Goal: Information Seeking & Learning: Find contact information

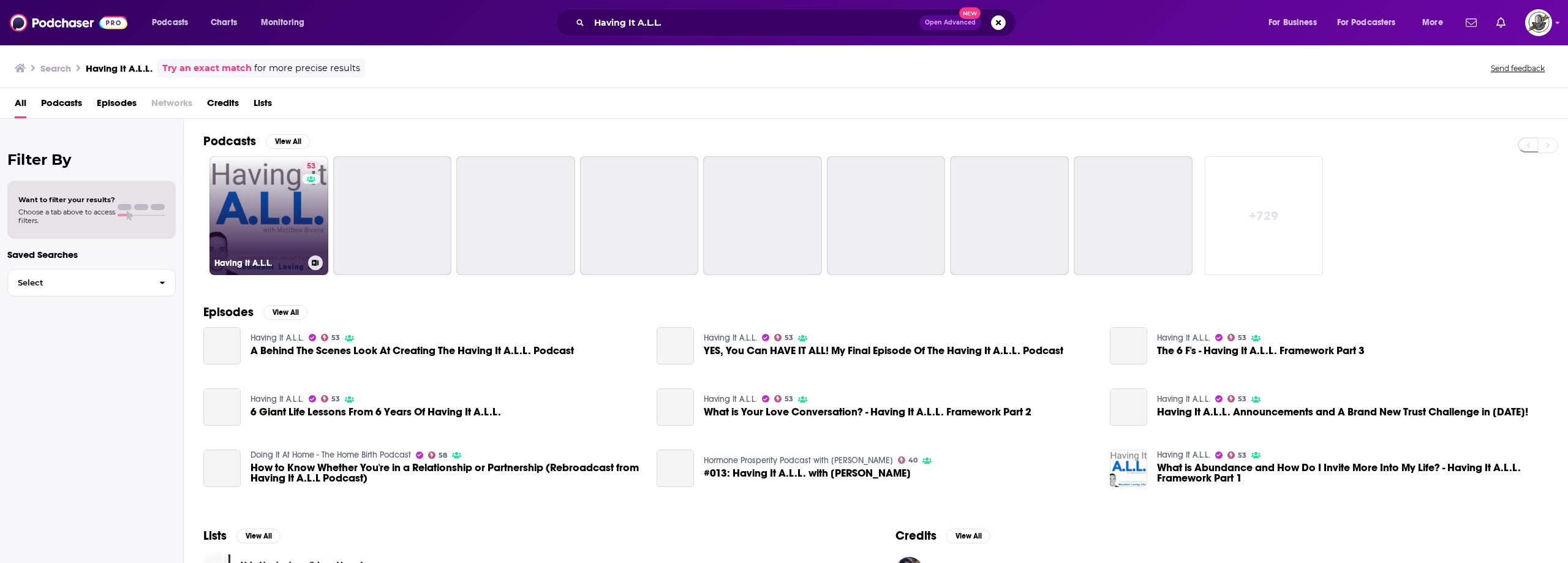
click at [295, 207] on link "53 Having It A.L.L." at bounding box center [269, 216] width 119 height 119
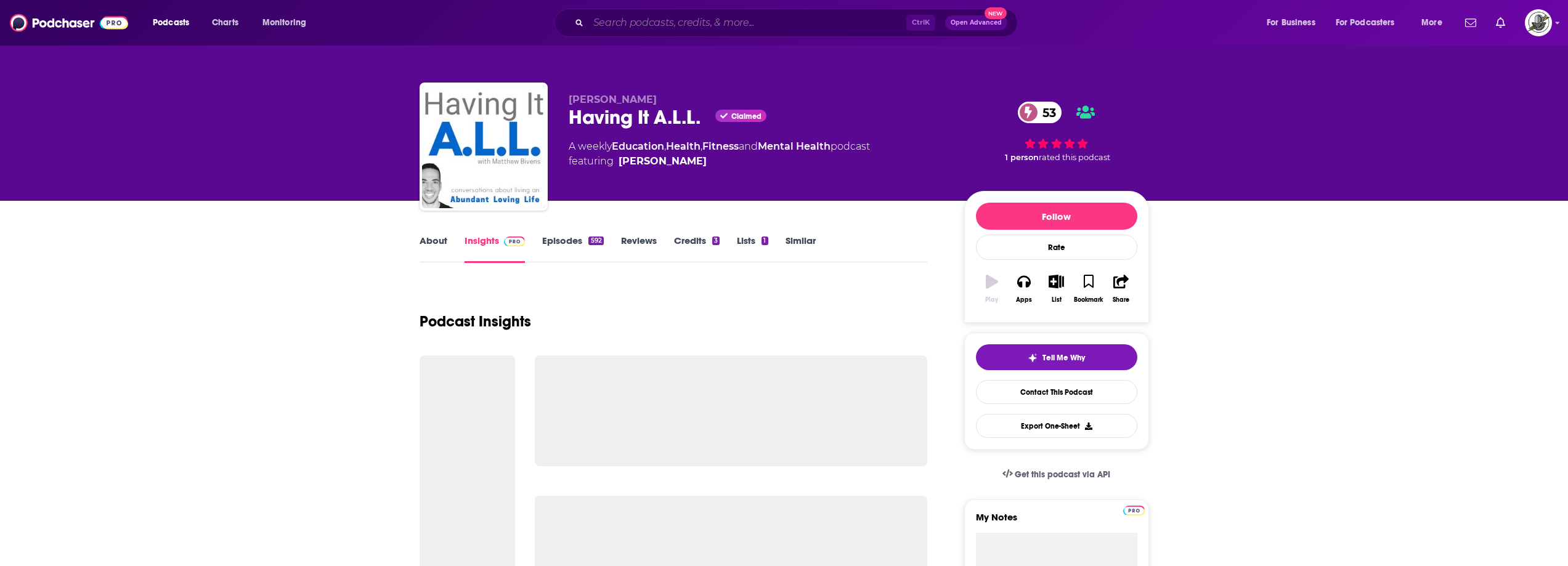
click at [752, 26] on input "Search podcasts, credits, & more..." at bounding box center [747, 22] width 318 height 19
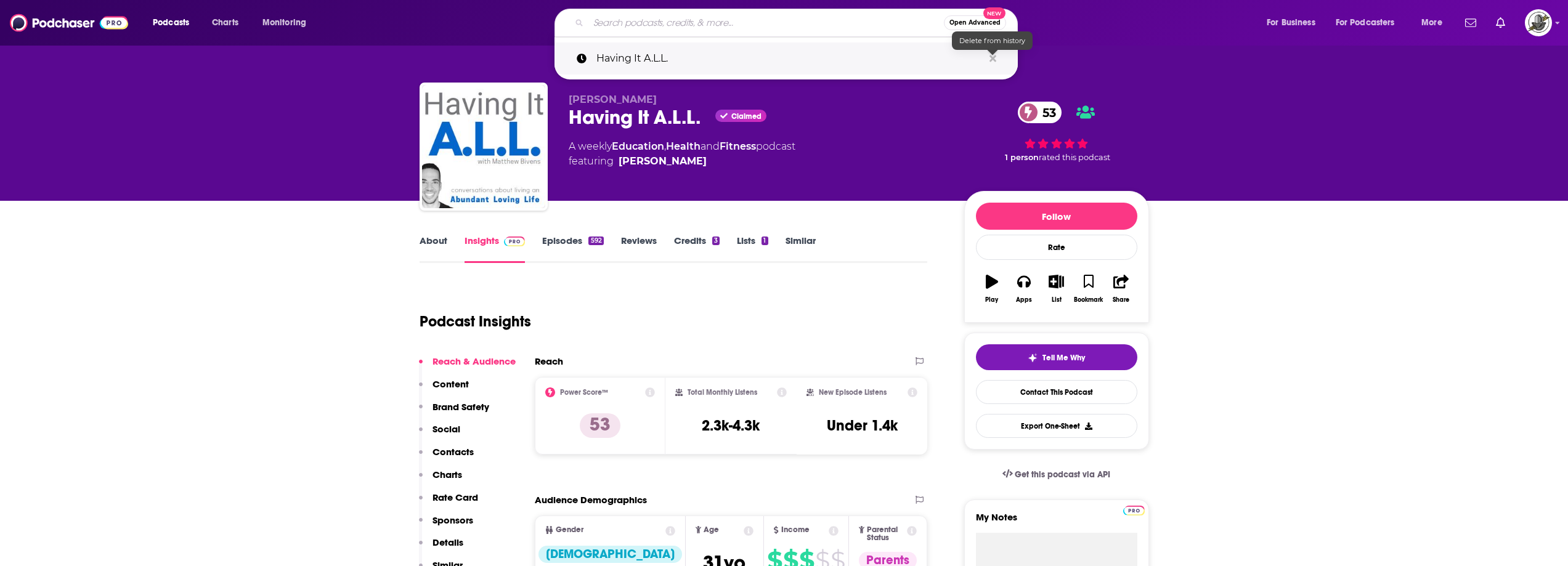
click at [994, 60] on icon "Search podcasts, credits, & more..." at bounding box center [993, 58] width 7 height 10
click at [810, 300] on div "Podcast Insights" at bounding box center [668, 314] width 498 height 63
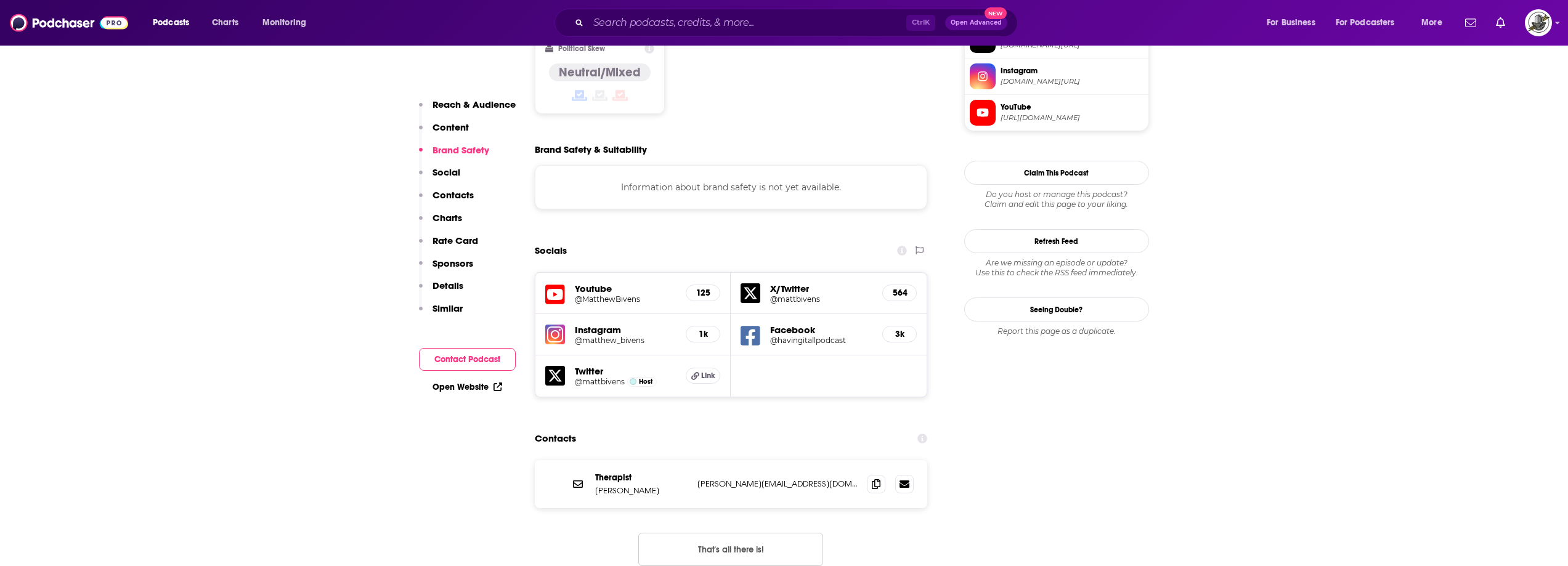
scroll to position [1047, 0]
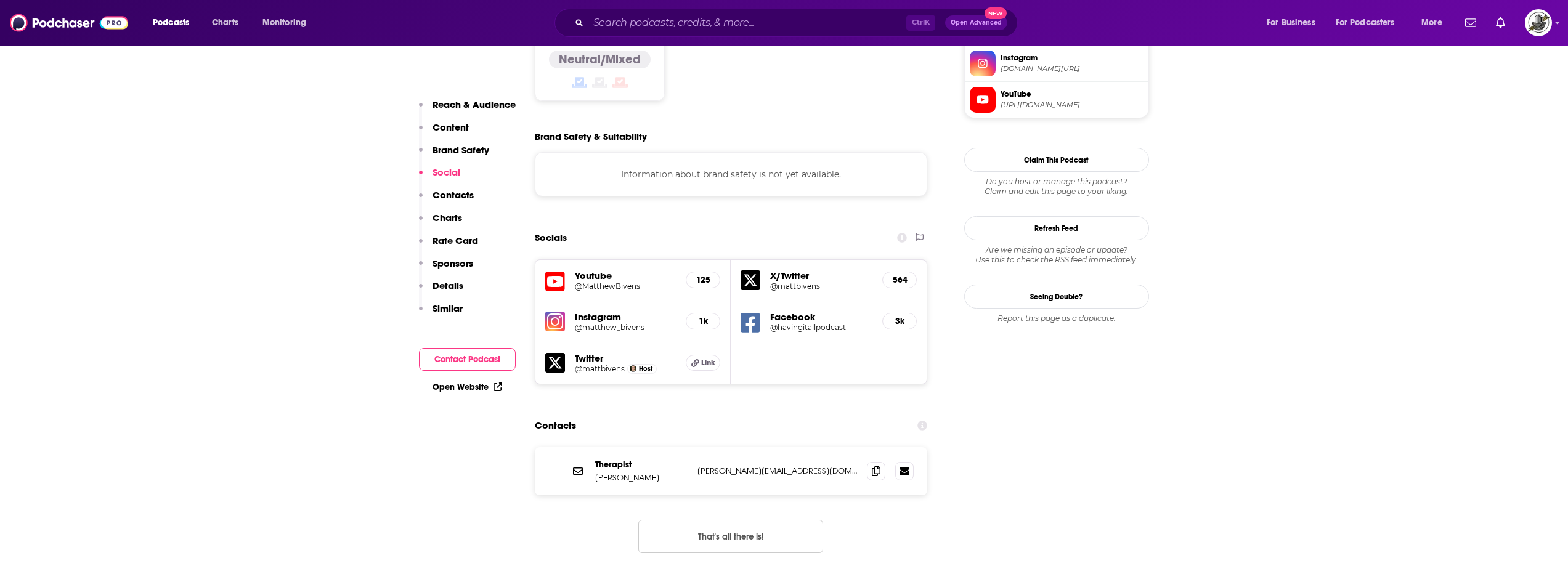
drag, startPoint x: 812, startPoint y: 395, endPoint x: 832, endPoint y: 395, distance: 20.0
click at [832, 447] on div "Therapist [PERSON_NAME] [PERSON_NAME][EMAIL_ADDRESS][DOMAIN_NAME] [PERSON_NAME]…" at bounding box center [732, 471] width 393 height 48
copy div "[PERSON_NAME][EMAIL_ADDRESS][DOMAIN_NAME]"
click at [785, 304] on div "Youtube @MatthewBivens 125 X/Twitter @mattbivens 564 Instagram @matthew_bivens …" at bounding box center [732, 322] width 393 height 125
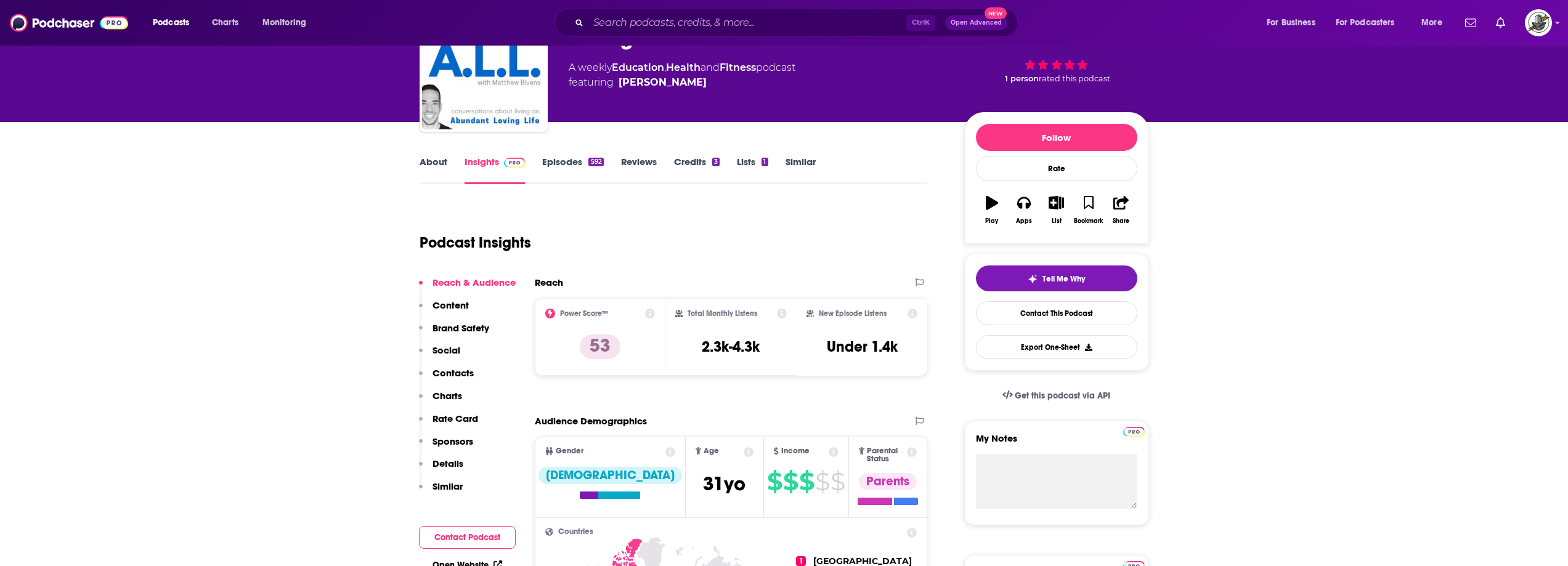
scroll to position [0, 0]
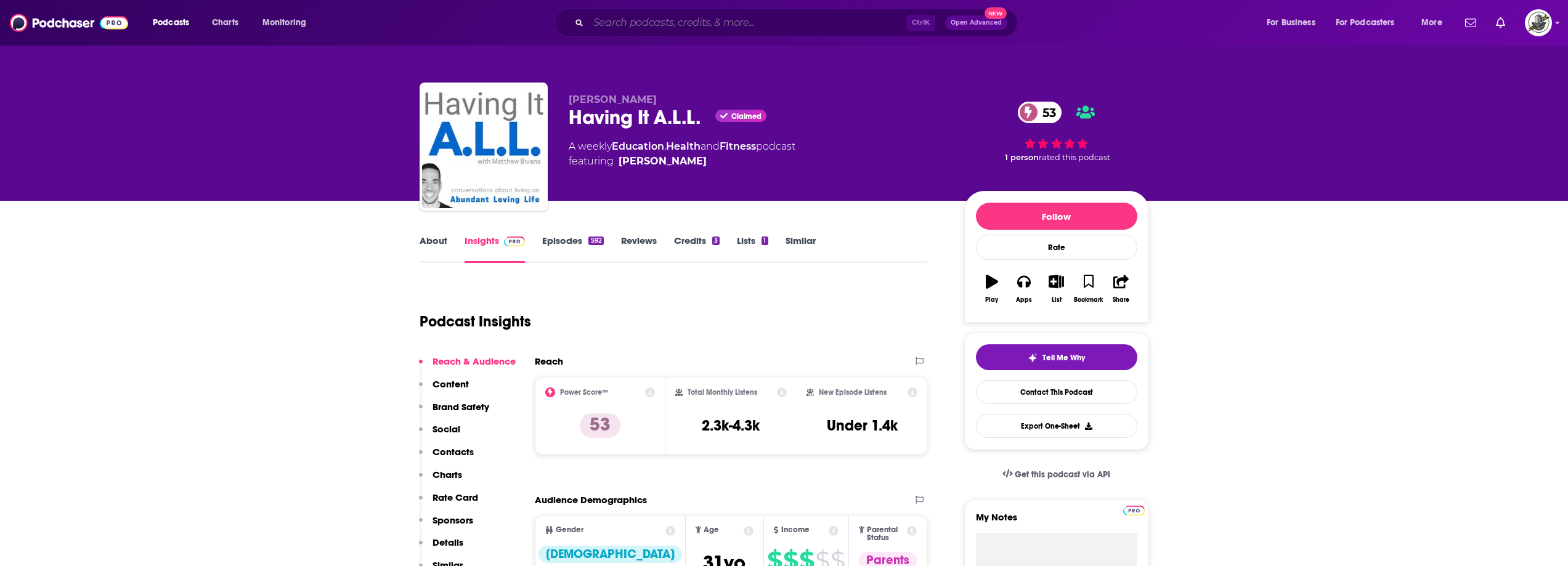
click at [723, 23] on input "Search podcasts, credits, & more..." at bounding box center [747, 22] width 318 height 19
paste input "[PERSON_NAME] - Podcast"
type input "[PERSON_NAME] - Podcast"
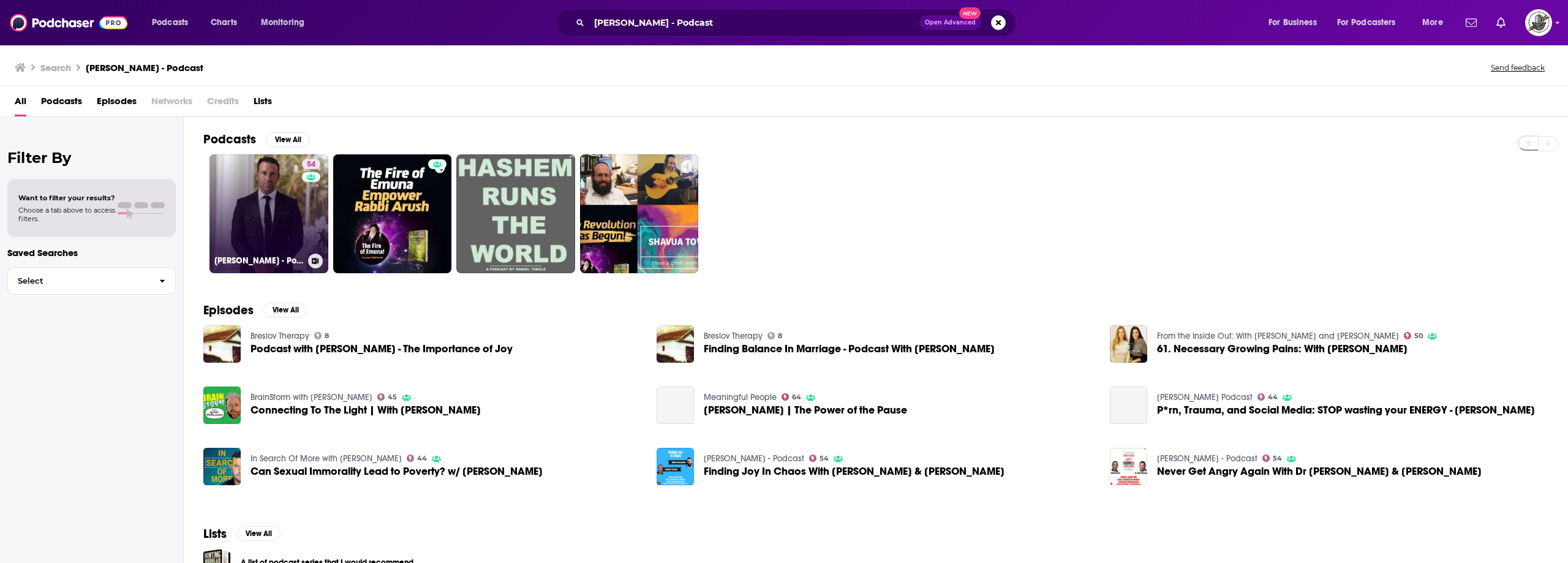
click at [286, 232] on link "54 [PERSON_NAME] - Podcast" at bounding box center [269, 214] width 119 height 119
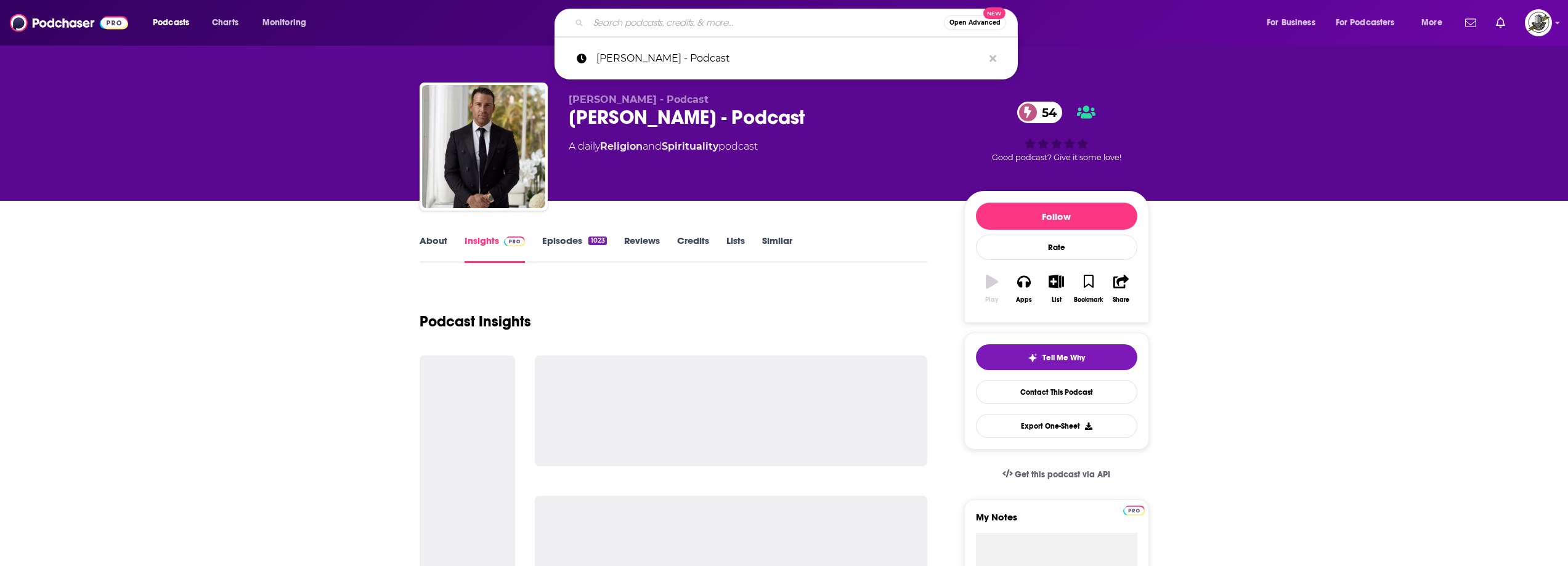
click at [707, 28] on input "Search podcasts, credits, & more..." at bounding box center [766, 22] width 356 height 19
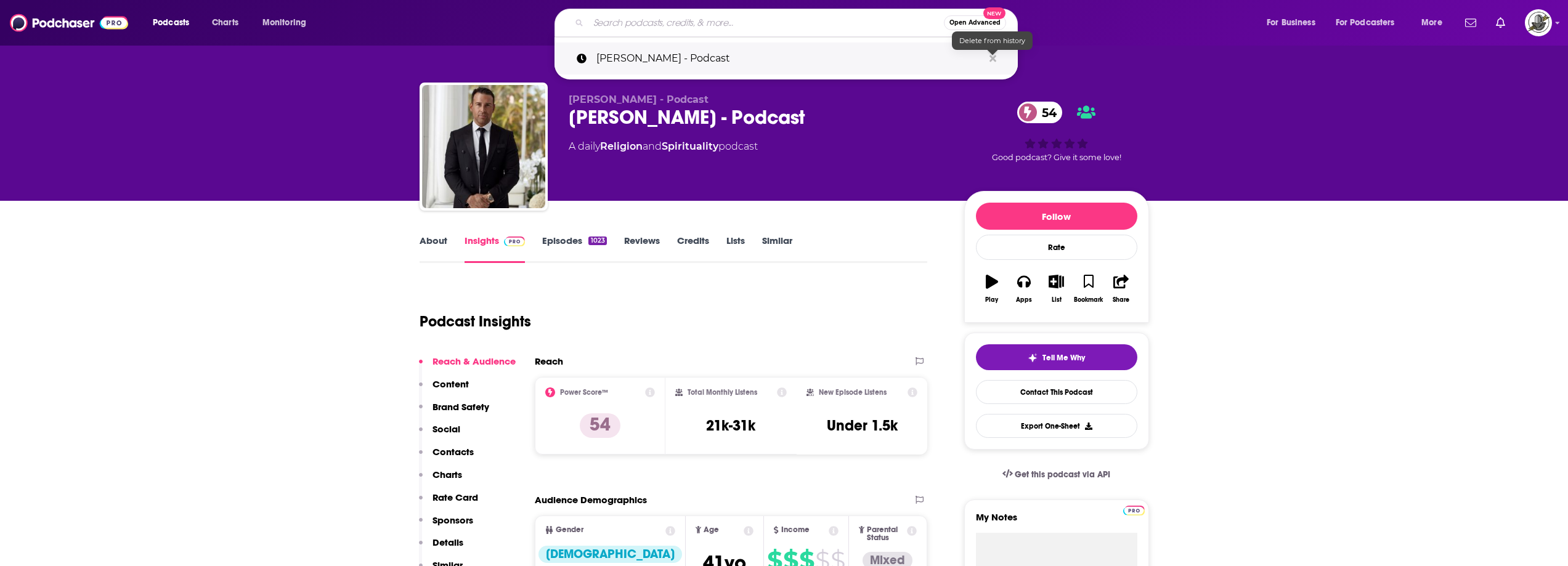
click at [995, 54] on icon "Search podcasts, credits, & more..." at bounding box center [993, 58] width 7 height 10
click at [875, 192] on div "[PERSON_NAME] - Podcast [PERSON_NAME] - Podcast 54 A daily Religion and Spiritu…" at bounding box center [756, 143] width 376 height 99
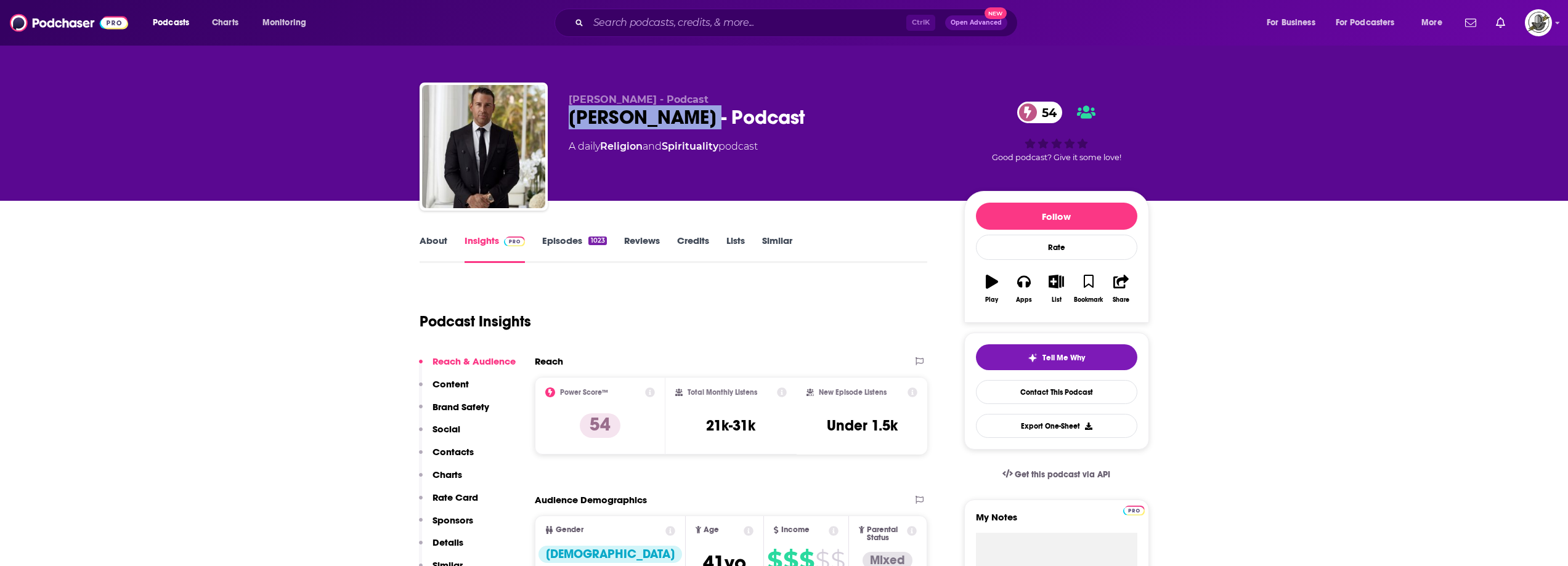
drag, startPoint x: 570, startPoint y: 122, endPoint x: 706, endPoint y: 120, distance: 136.0
click at [706, 120] on div "[PERSON_NAME] - Podcast 54" at bounding box center [756, 118] width 376 height 24
copy h2 "[PERSON_NAME]"
click at [772, 19] on input "Search podcasts, credits, & more..." at bounding box center [747, 22] width 318 height 19
paste input "Emergence: A Revolutionary Path For Radical Life Change"
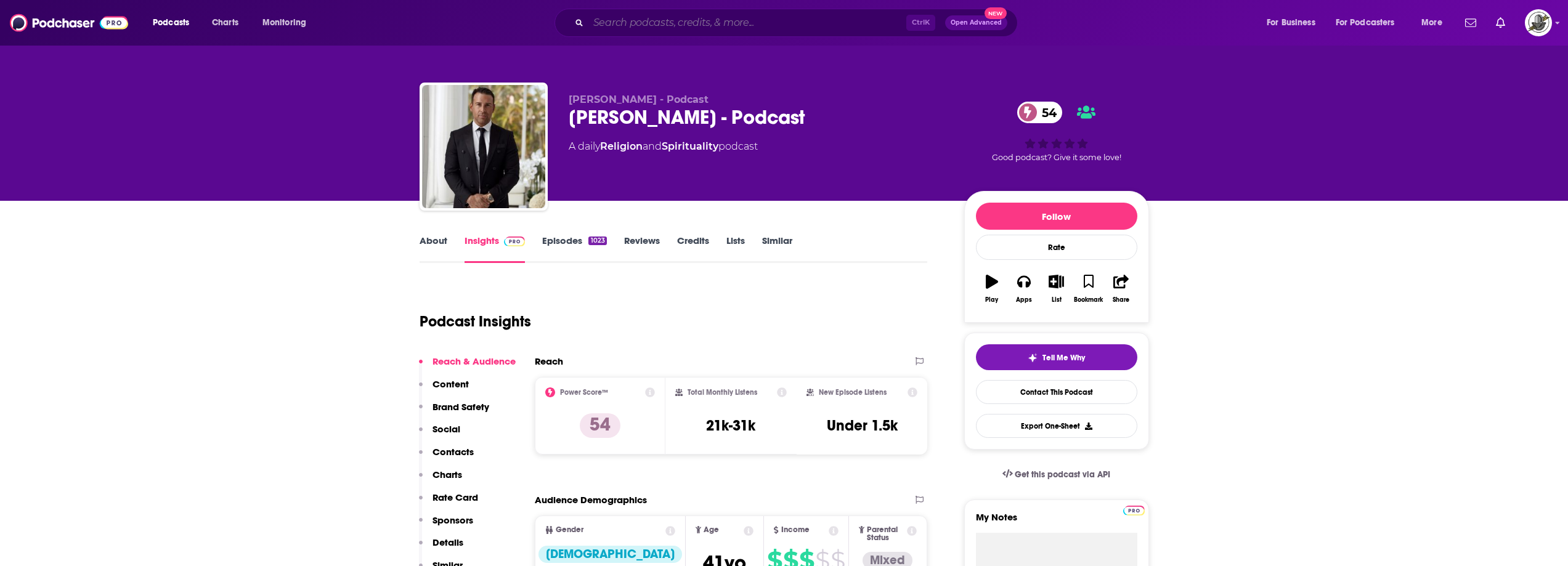
type input "Emergence: A Revolutionary Path For Radical Life Change"
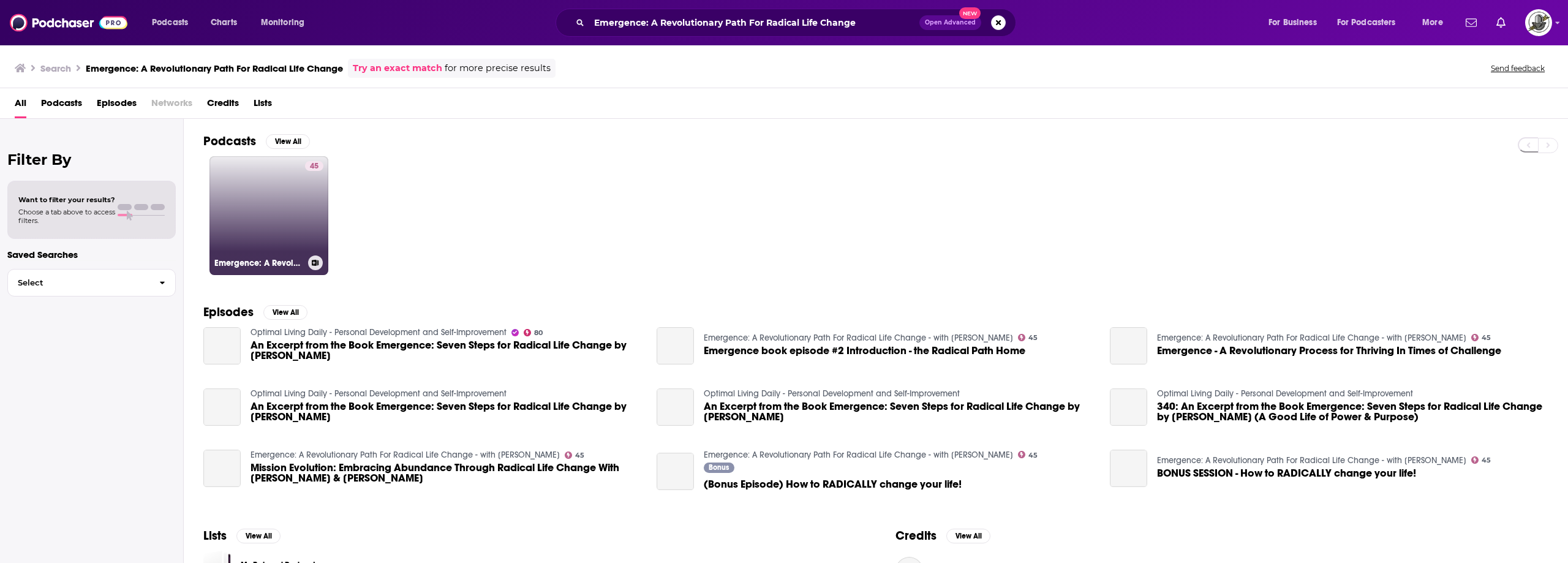
click at [287, 225] on link "45 Emergence: A Revolutionary Path For Radical Life Change - with [PERSON_NAME]" at bounding box center [269, 216] width 119 height 119
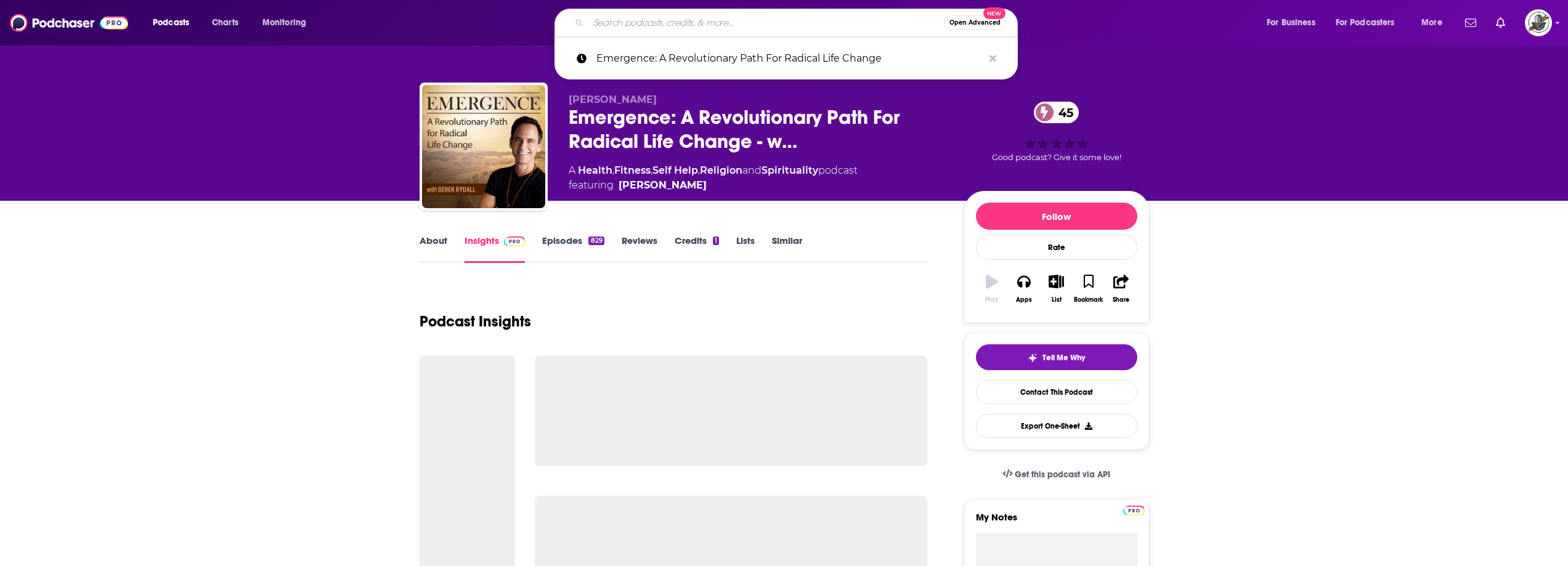
click at [728, 30] on input "Search podcasts, credits, & more..." at bounding box center [766, 22] width 356 height 19
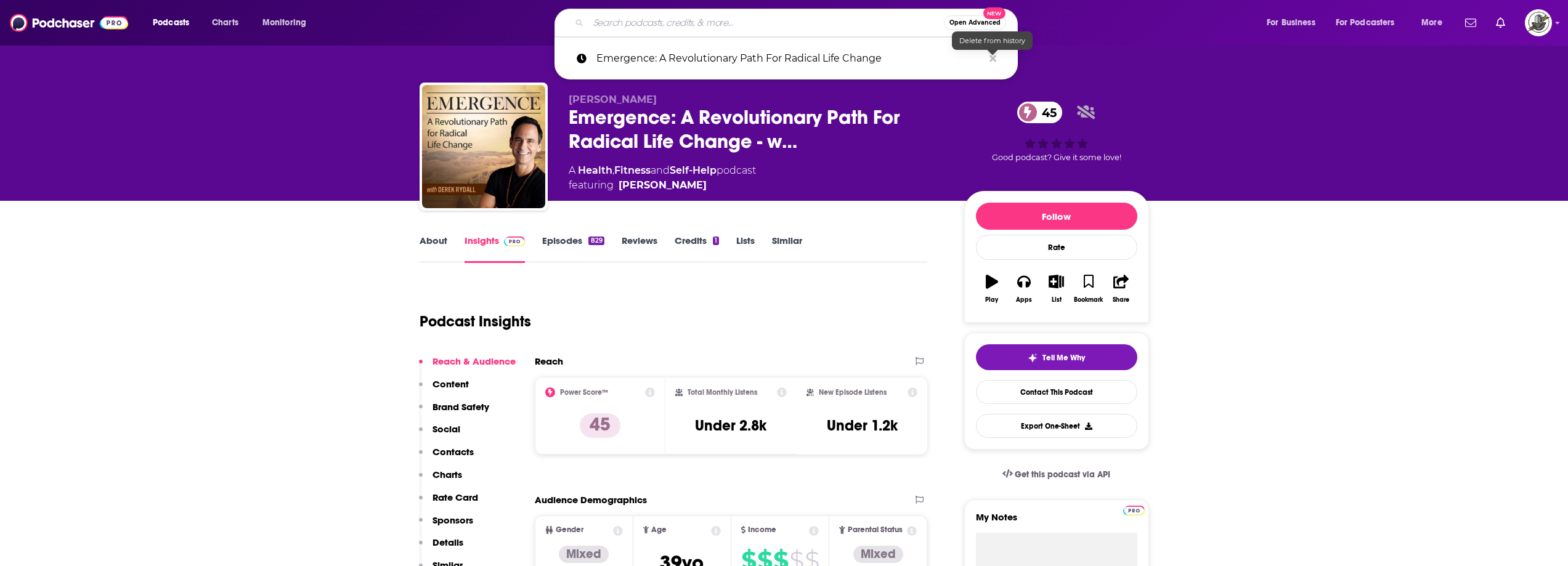
drag, startPoint x: 994, startPoint y: 60, endPoint x: 958, endPoint y: 184, distance: 129.1
click at [994, 61] on icon "Search podcasts, credits, & more..." at bounding box center [993, 58] width 7 height 7
click at [914, 247] on div "About Insights Episodes 829 Reviews Credits 1 Lists Similar" at bounding box center [674, 247] width 508 height 30
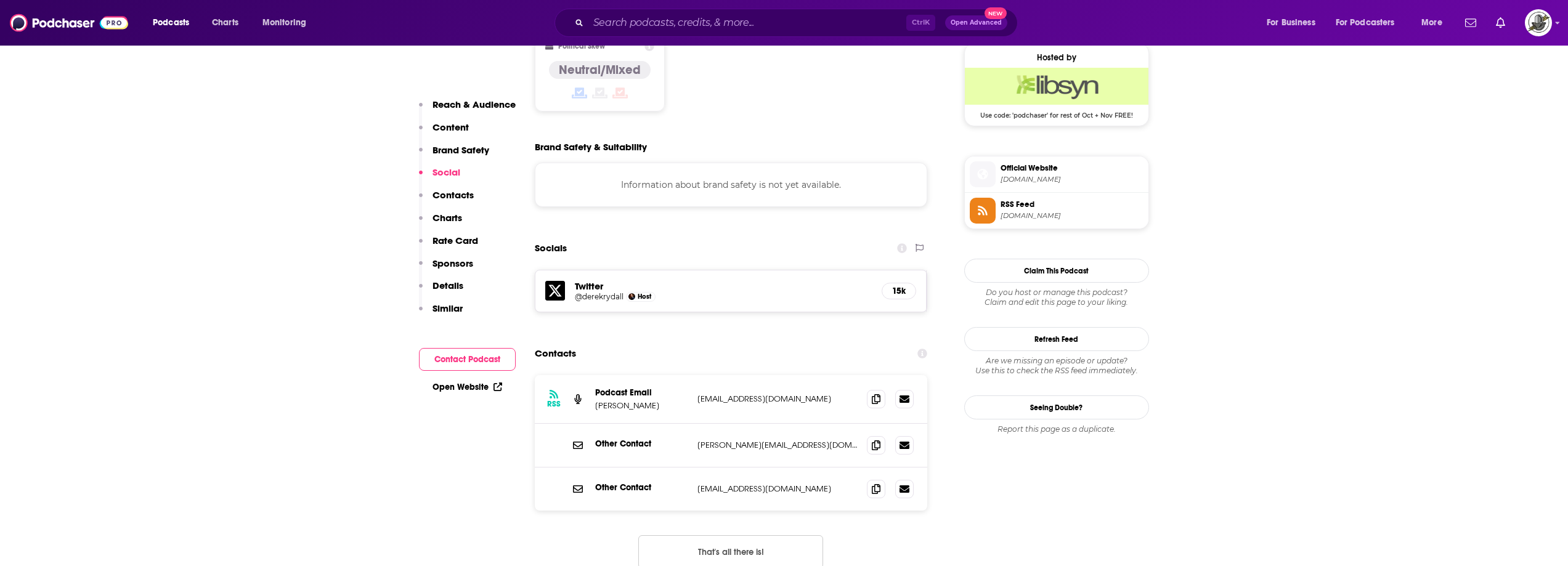
scroll to position [1047, 0]
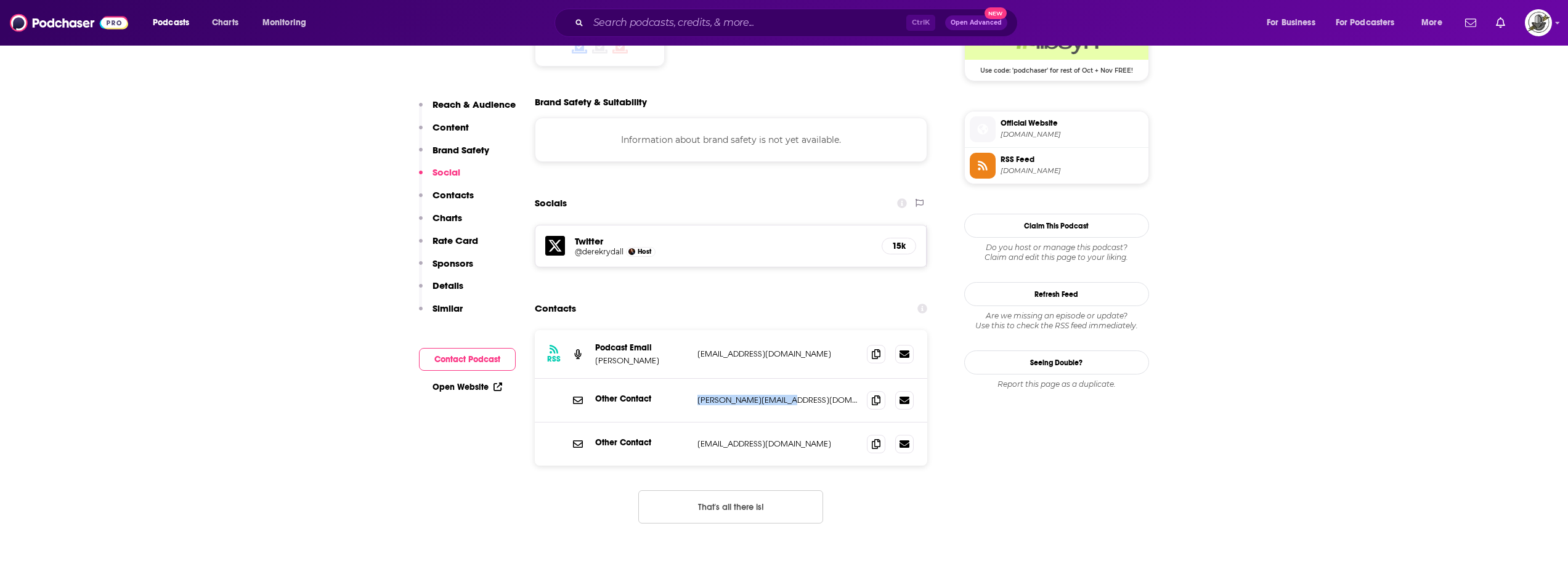
drag, startPoint x: 695, startPoint y: 348, endPoint x: 793, endPoint y: 346, distance: 98.0
click at [793, 379] on div "Other Contact [PERSON_NAME][EMAIL_ADDRESS][DOMAIN_NAME] [PERSON_NAME][EMAIL_ADD…" at bounding box center [732, 401] width 393 height 44
copy p "[PERSON_NAME][EMAIL_ADDRESS][DOMAIN_NAME]"
click at [789, 330] on div "RSS Podcast Email [PERSON_NAME] [EMAIL_ADDRESS][DOMAIN_NAME] [EMAIL_ADDRESS][DO…" at bounding box center [732, 354] width 393 height 48
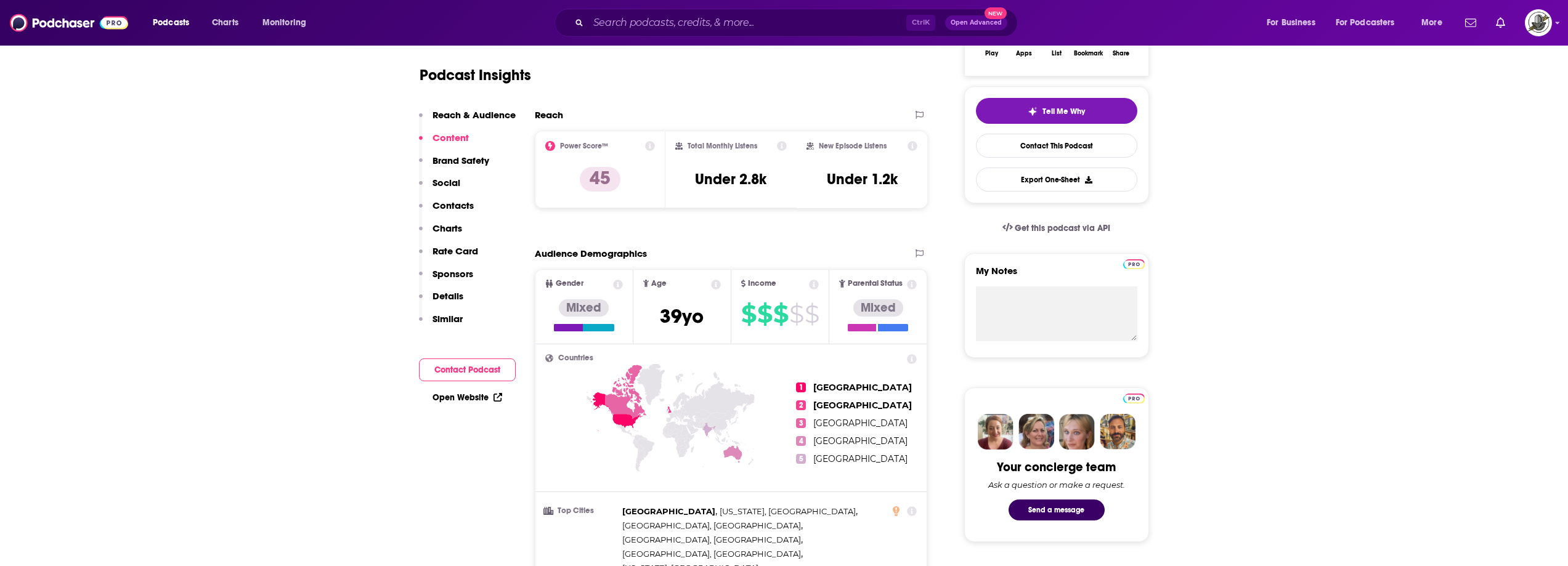
scroll to position [0, 0]
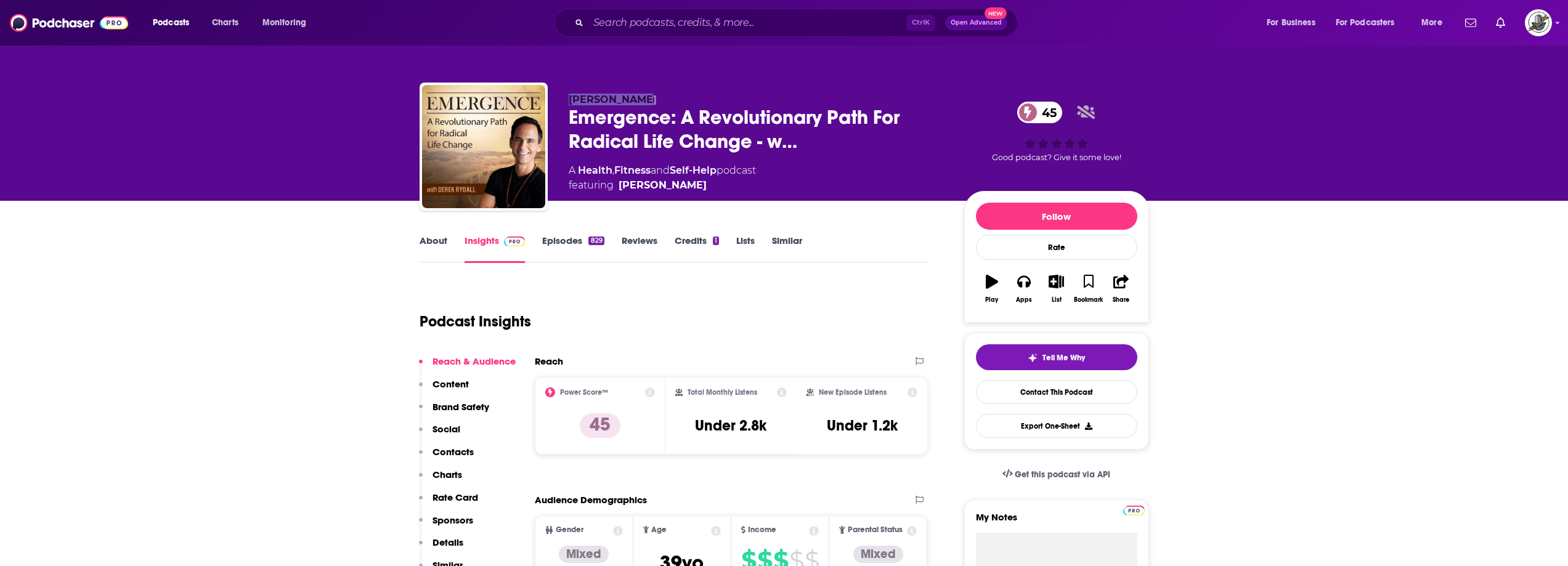
drag, startPoint x: 651, startPoint y: 99, endPoint x: 667, endPoint y: 98, distance: 16.0
click at [667, 98] on div "[PERSON_NAME] Emergence: A Revolutionary Path For Radical Life Change - w… 45 A…" at bounding box center [784, 149] width 730 height 133
copy span "[PERSON_NAME]"
click at [747, 20] on input "Search podcasts, credits, & more..." at bounding box center [747, 22] width 318 height 19
paste input "The Rise & Conquer Podcast"
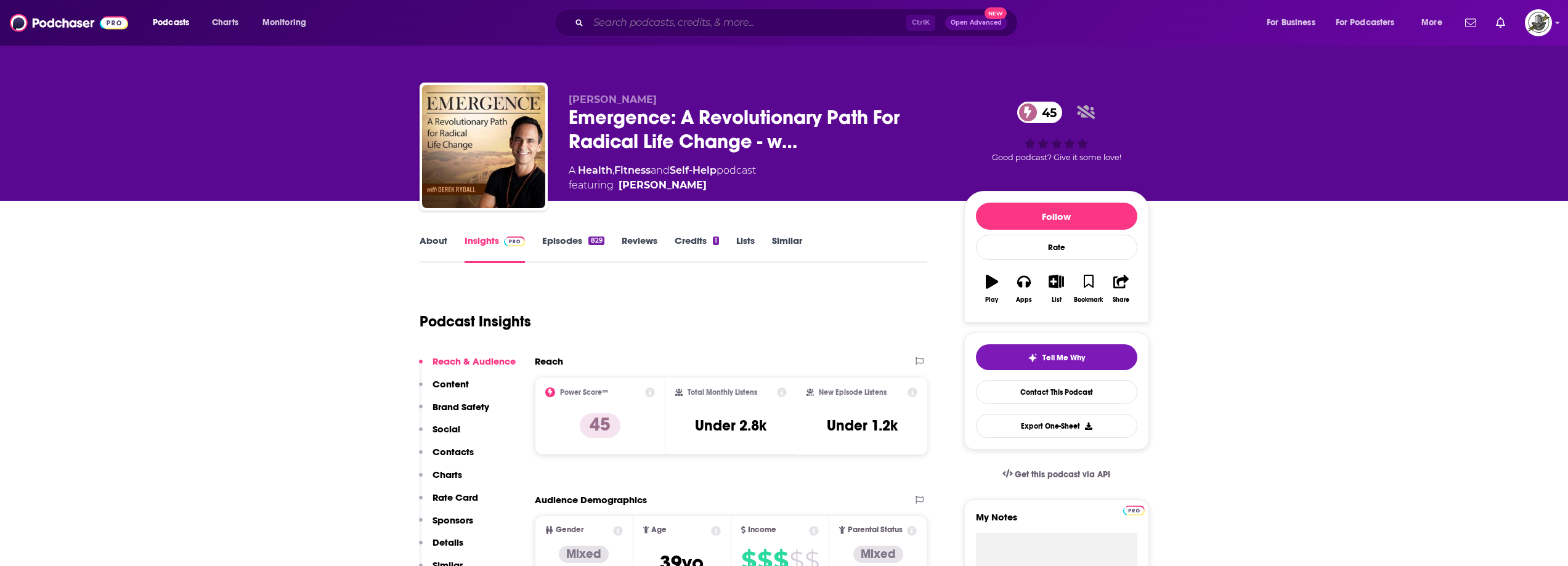
type input "The Rise & Conquer Podcast"
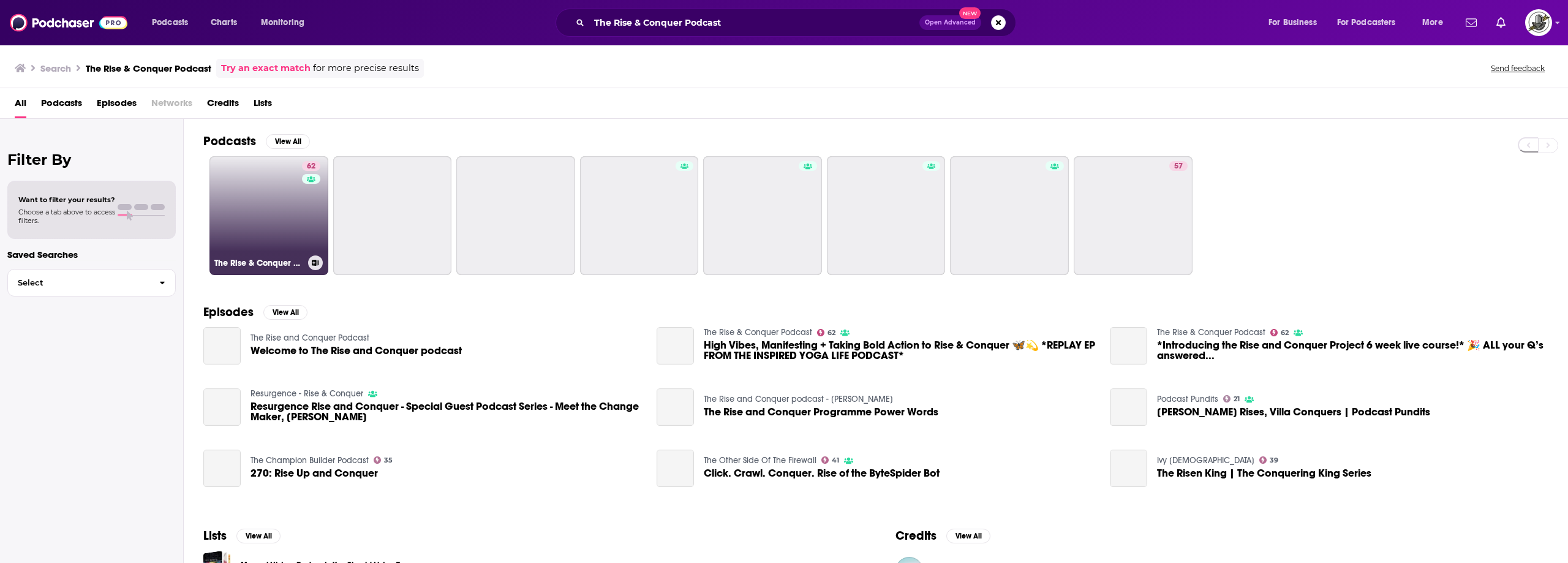
click at [280, 221] on link "62 The Rise & Conquer Podcast" at bounding box center [269, 216] width 119 height 119
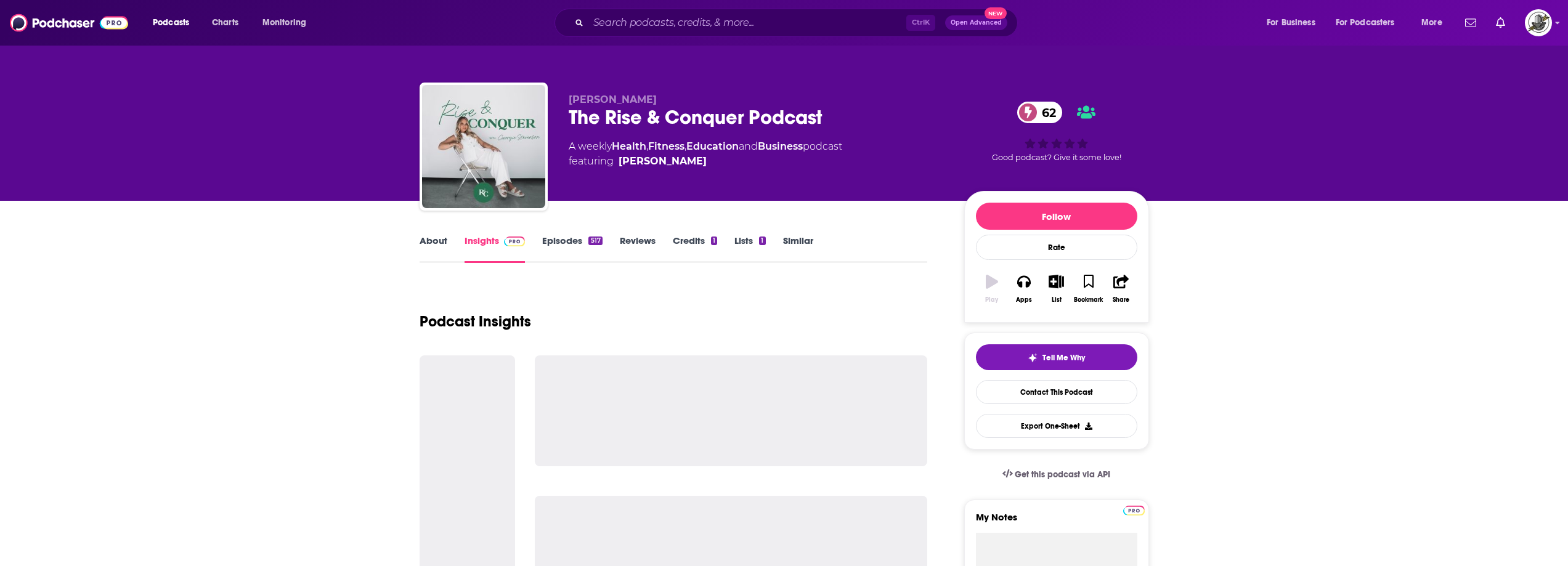
click at [757, 12] on div "Ctrl K Open Advanced New" at bounding box center [786, 23] width 463 height 28
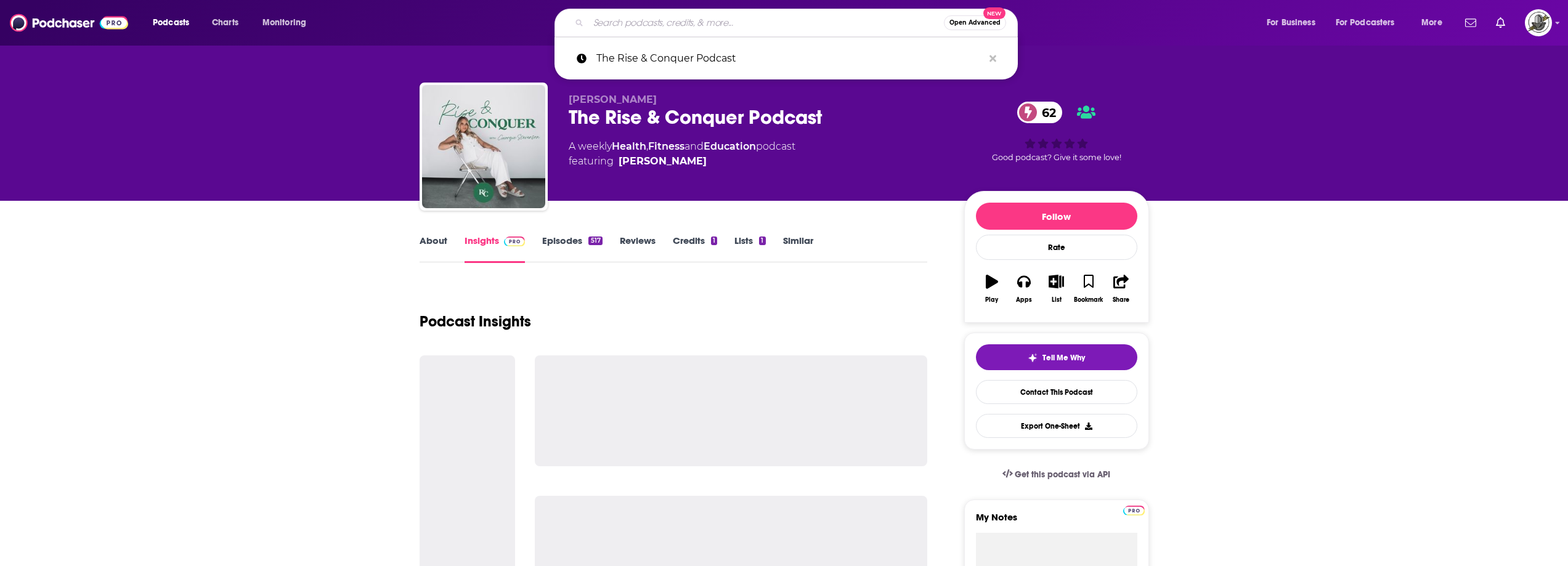
click at [793, 26] on input "Search podcasts, credits, & more..." at bounding box center [766, 22] width 356 height 19
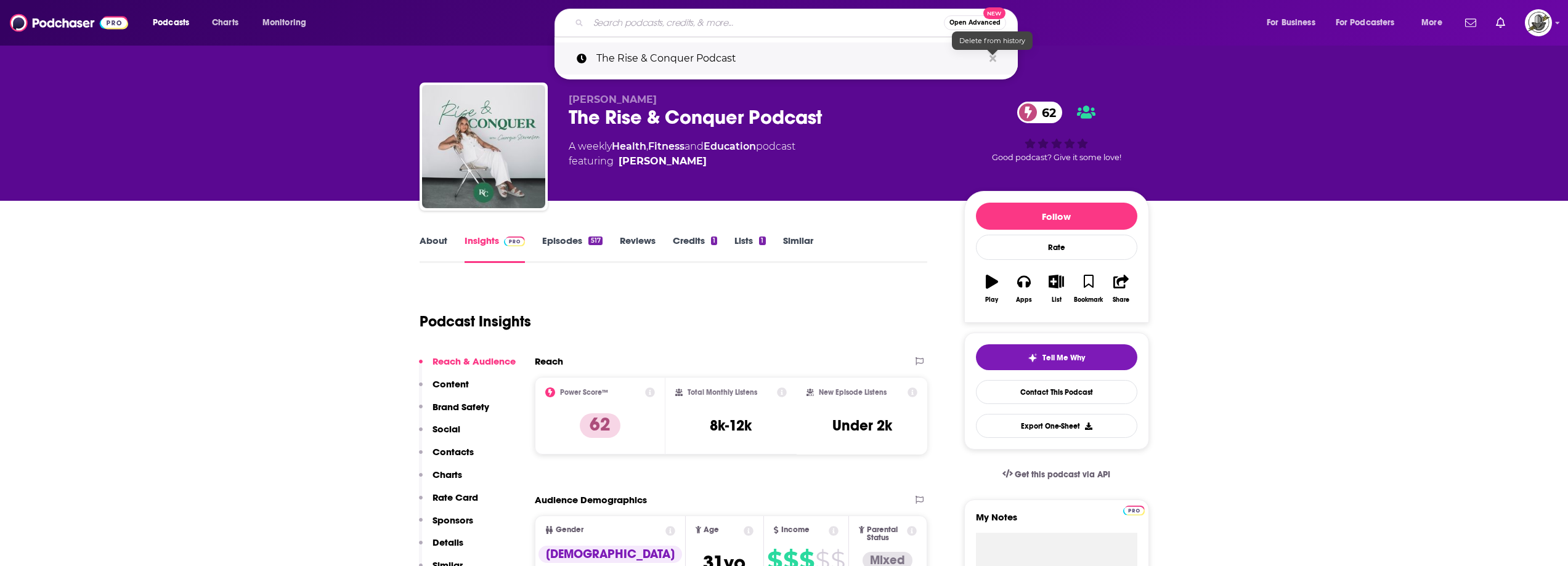
click at [994, 57] on icon "Search podcasts, credits, & more..." at bounding box center [993, 58] width 7 height 7
click at [898, 171] on div "[PERSON_NAME] The Rise & Conquer Podcast 62 A weekly Health , Fitness and Educa…" at bounding box center [756, 143] width 376 height 99
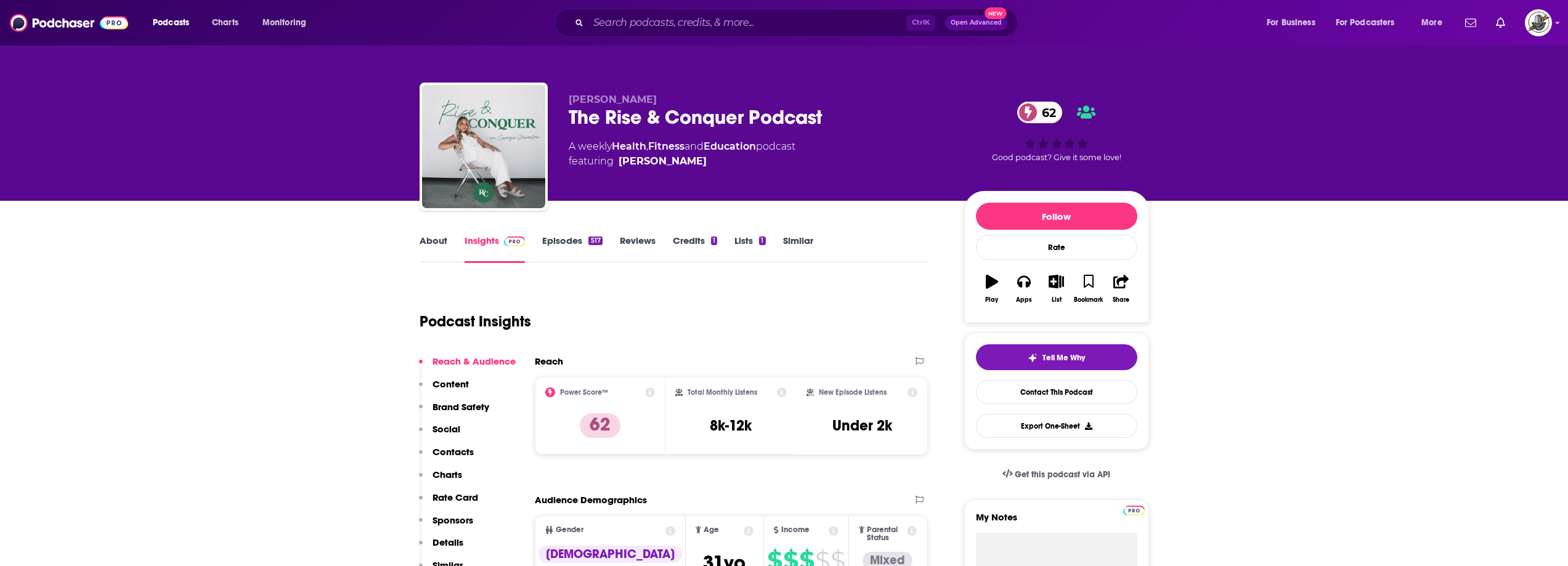
drag, startPoint x: 568, startPoint y: 101, endPoint x: 691, endPoint y: 94, distance: 123.2
click at [691, 94] on p "[PERSON_NAME]" at bounding box center [756, 99] width 376 height 11
copy span "[PERSON_NAME]"
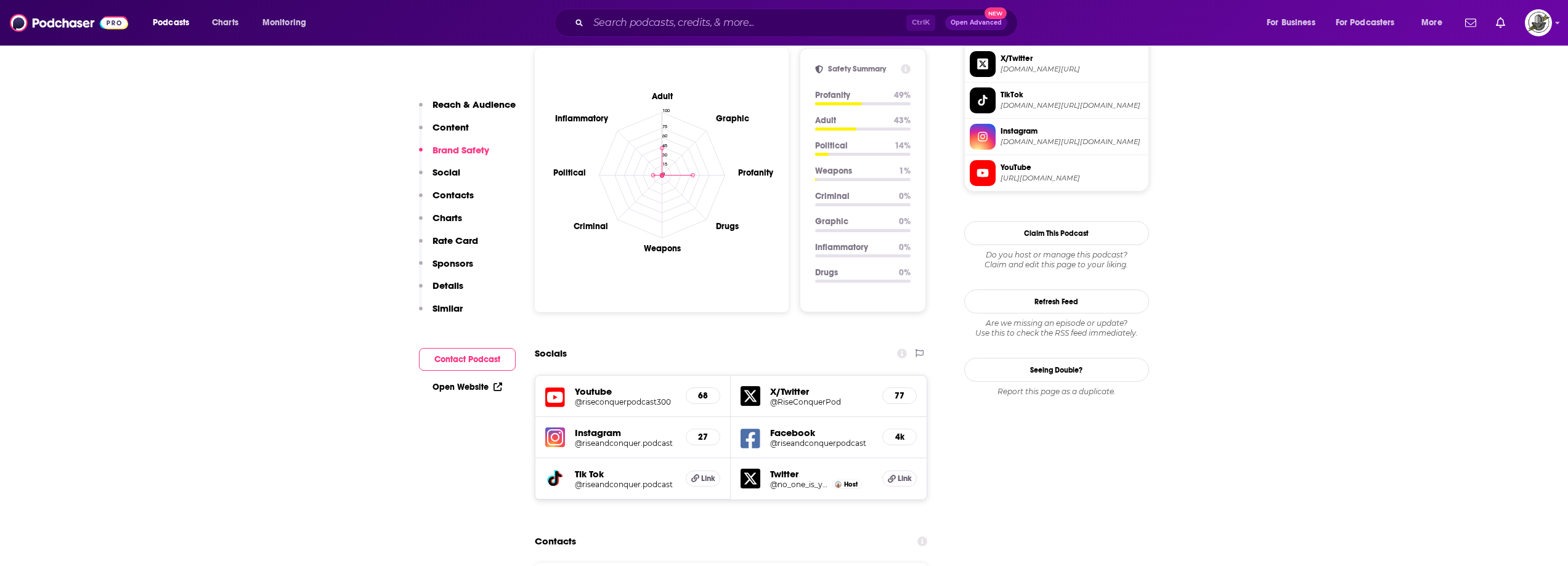
scroll to position [1294, 0]
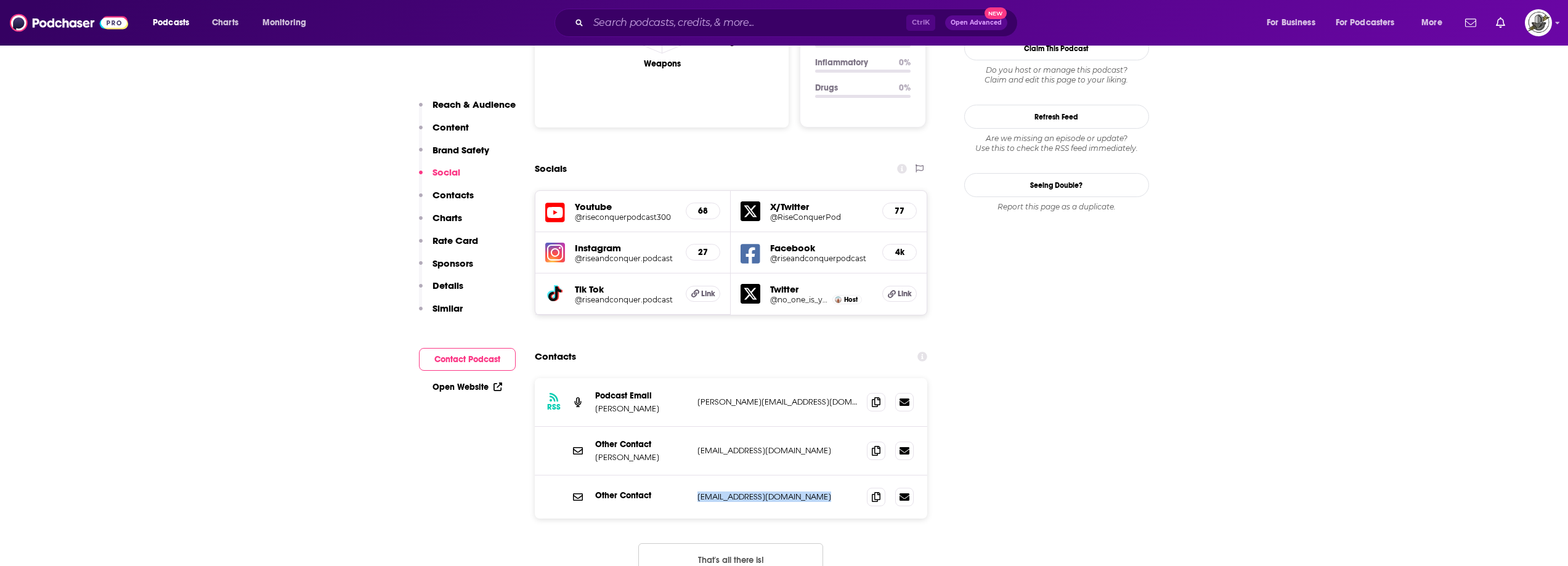
drag, startPoint x: 696, startPoint y: 457, endPoint x: 820, endPoint y: 449, distance: 124.3
click at [820, 476] on div "Other Contact [EMAIL_ADDRESS][DOMAIN_NAME] [EMAIL_ADDRESS][DOMAIN_NAME]" at bounding box center [732, 497] width 393 height 43
copy p "[EMAIL_ADDRESS][DOMAIN_NAME]"
drag, startPoint x: 673, startPoint y: 410, endPoint x: 591, endPoint y: 412, distance: 82.0
click at [591, 427] on div "Other Contact [PERSON_NAME] [EMAIL_ADDRESS][DOMAIN_NAME] [EMAIL_ADDRESS][DOMAIN…" at bounding box center [732, 451] width 393 height 48
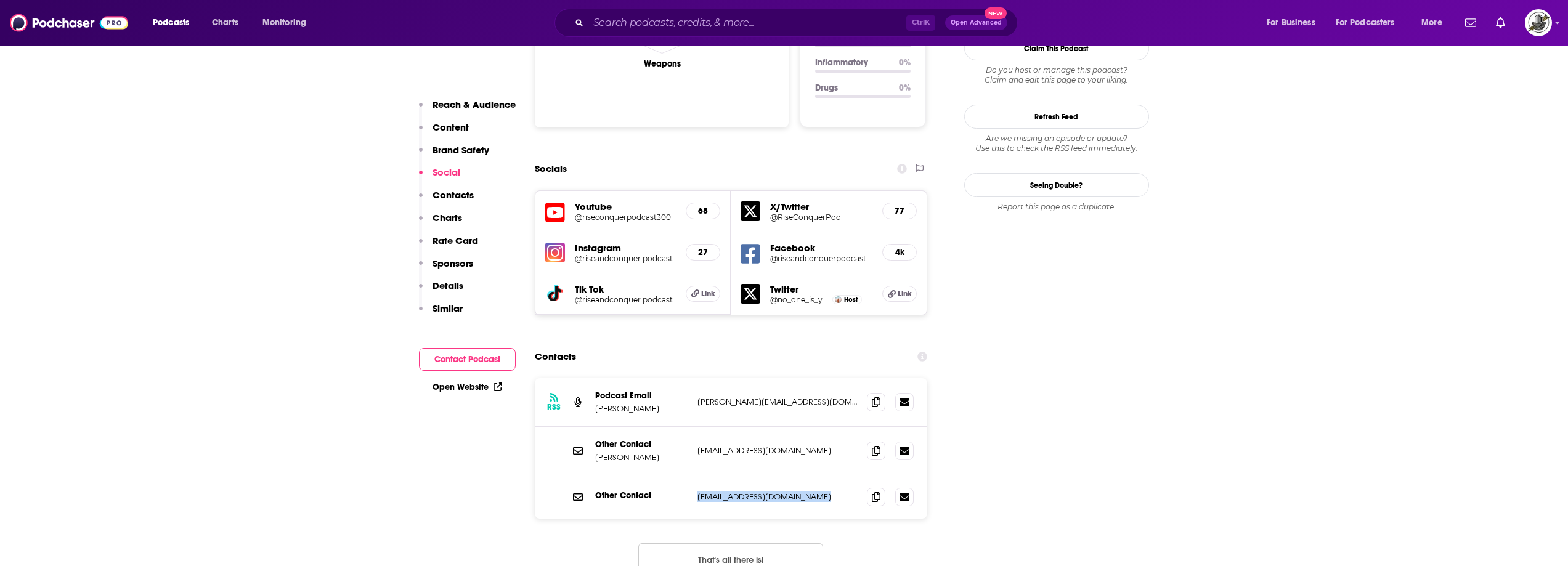
copy p "[PERSON_NAME]"
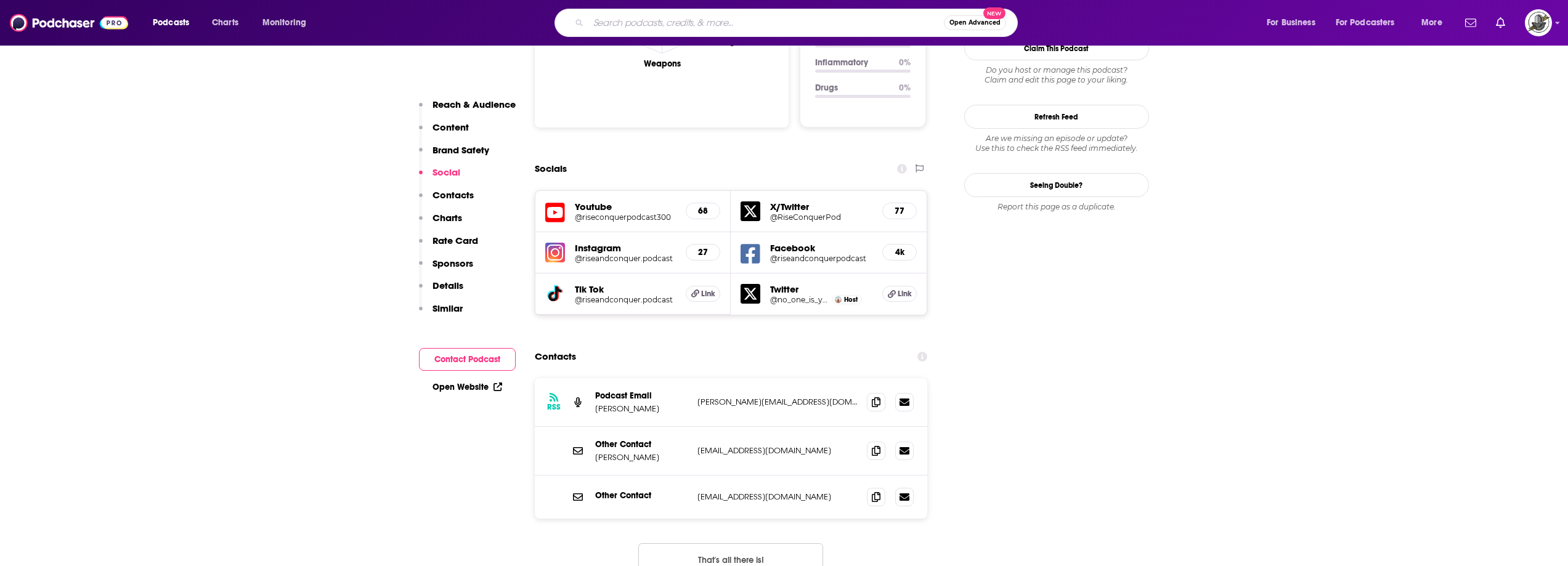
click at [869, 19] on input "Search podcasts, credits, & more..." at bounding box center [766, 22] width 356 height 19
paste input "The Psychedelic Podcast"
type input "The Psychedelic Podcast"
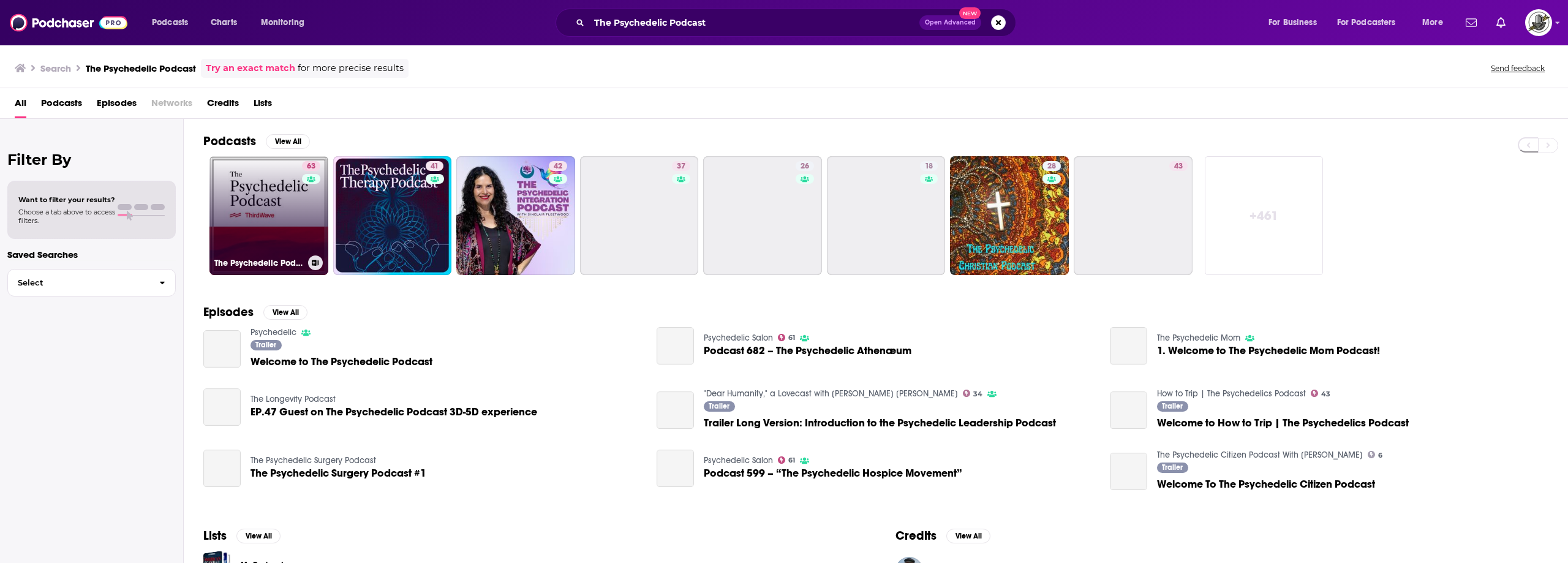
click at [284, 218] on link "63 The Psychedelic Podcast" at bounding box center [269, 216] width 119 height 119
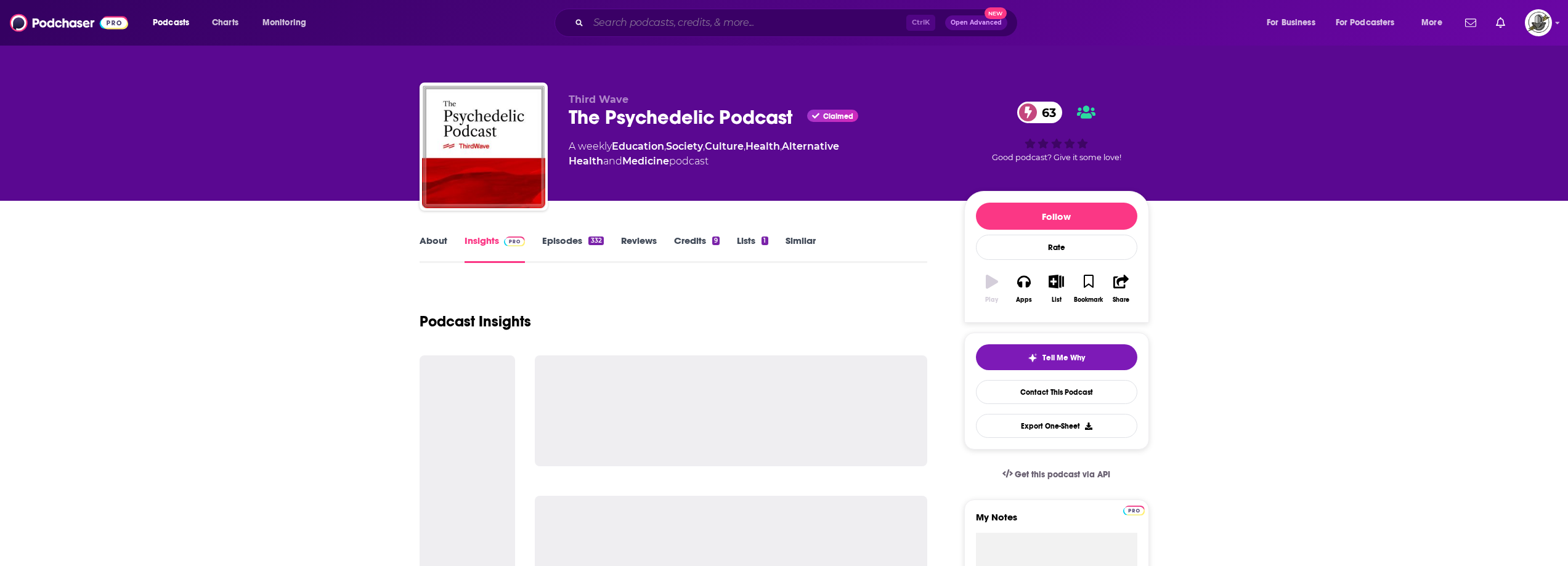
click at [781, 30] on input "Search podcasts, credits, & more..." at bounding box center [747, 22] width 318 height 19
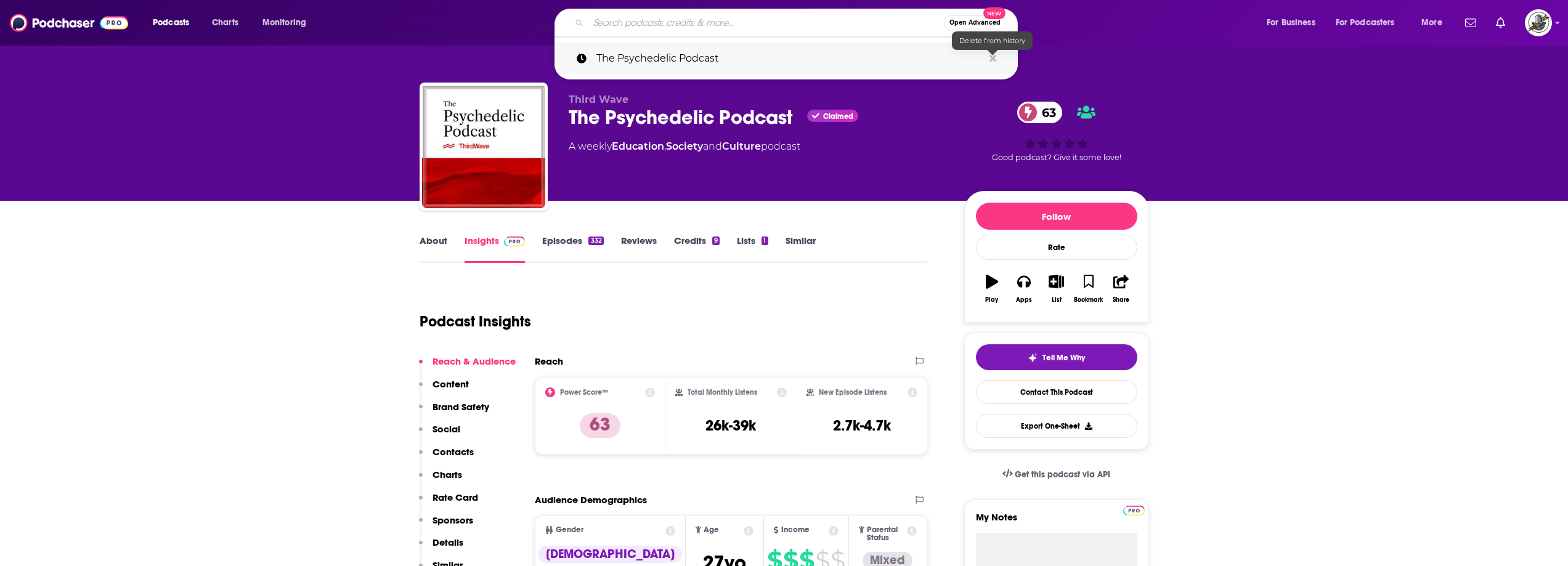
click at [995, 54] on icon "Search podcasts, credits, & more..." at bounding box center [993, 58] width 7 height 10
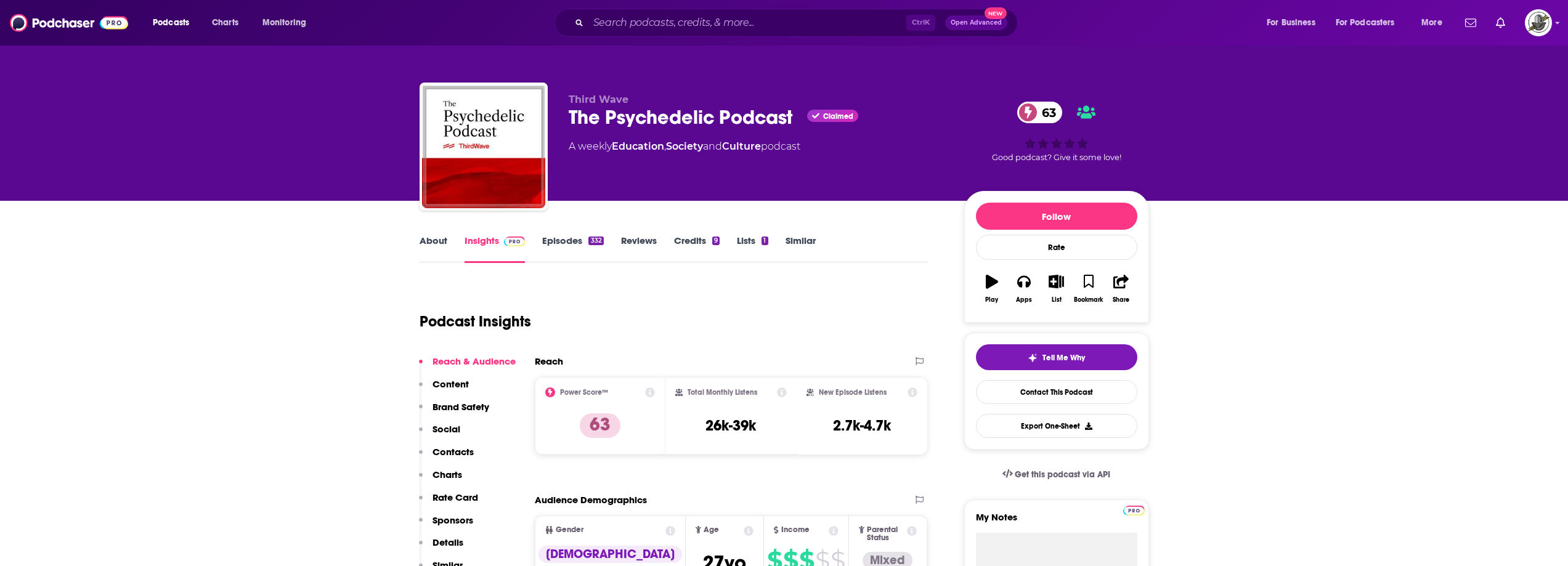
click at [903, 188] on div "Third Wave The Psychedelic Podcast Claimed 63 A weekly Education , Society and …" at bounding box center [756, 143] width 376 height 99
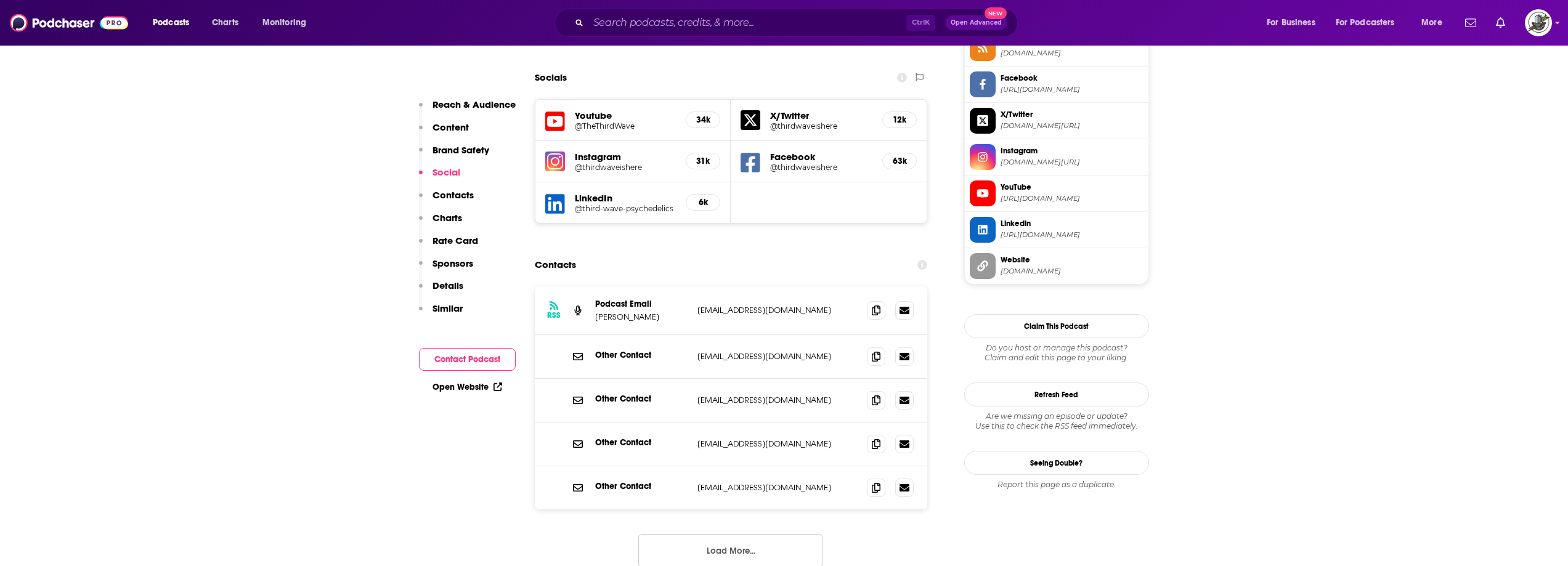
scroll to position [1170, 0]
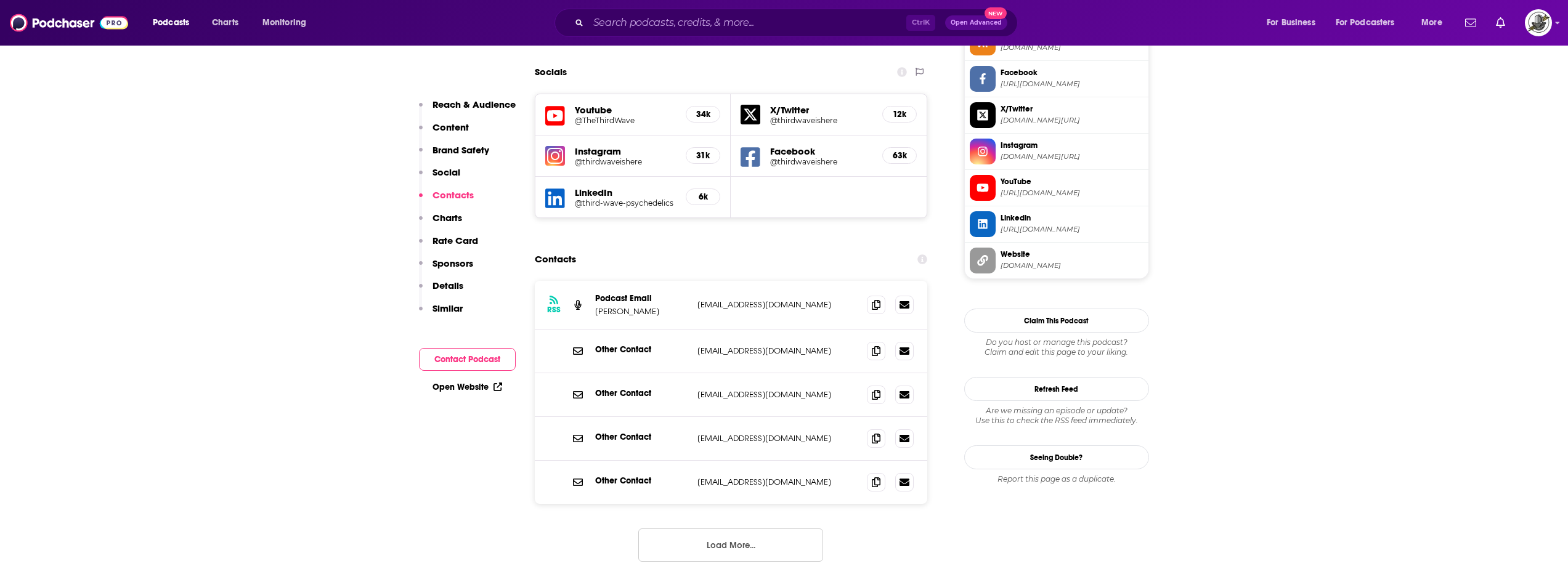
click at [717, 528] on button "Load More..." at bounding box center [730, 544] width 185 height 33
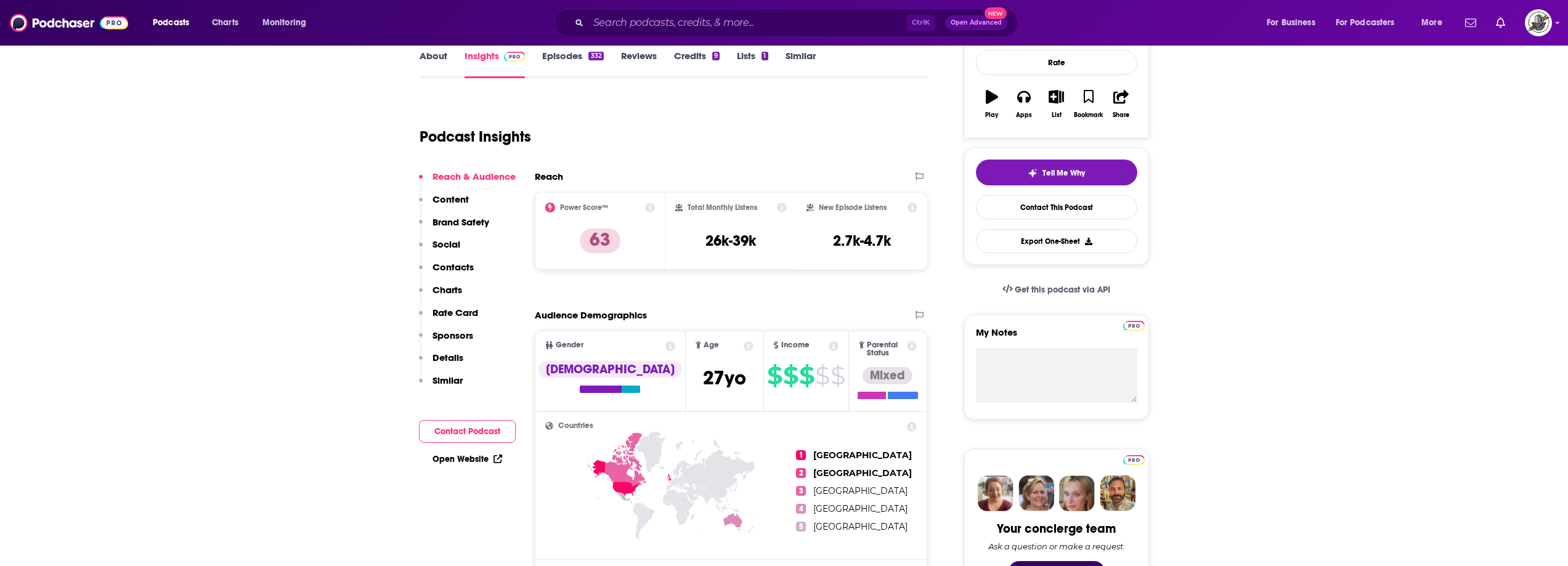
scroll to position [0, 0]
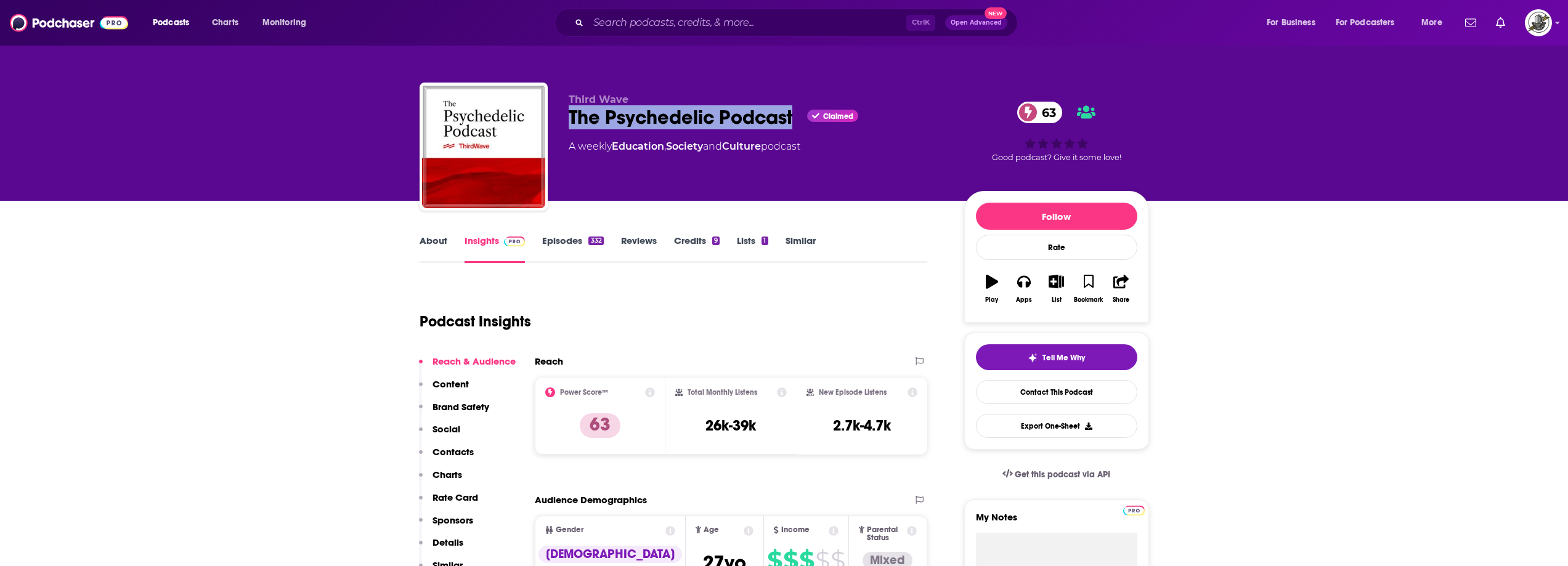
drag, startPoint x: 572, startPoint y: 118, endPoint x: 793, endPoint y: 122, distance: 221.0
click at [793, 122] on div "The Psychedelic Podcast Claimed 63" at bounding box center [756, 118] width 376 height 24
copy h2 "The Psychedelic Podcast"
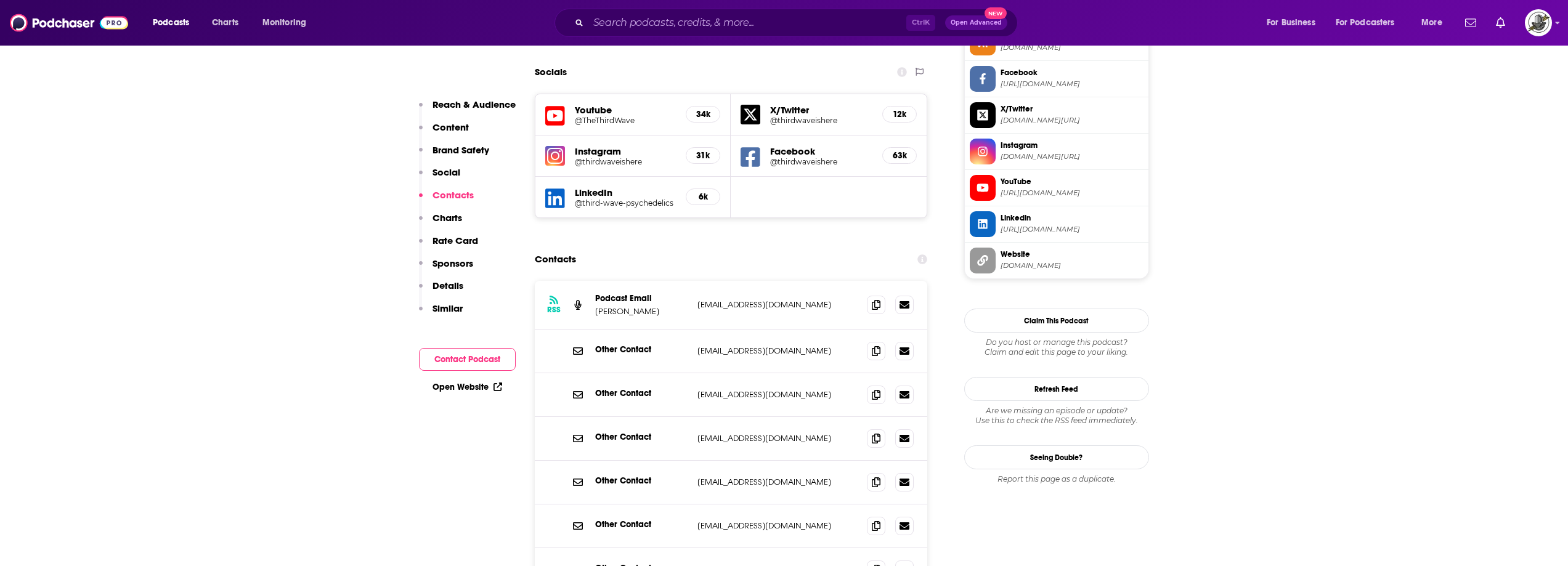
scroll to position [1355, 0]
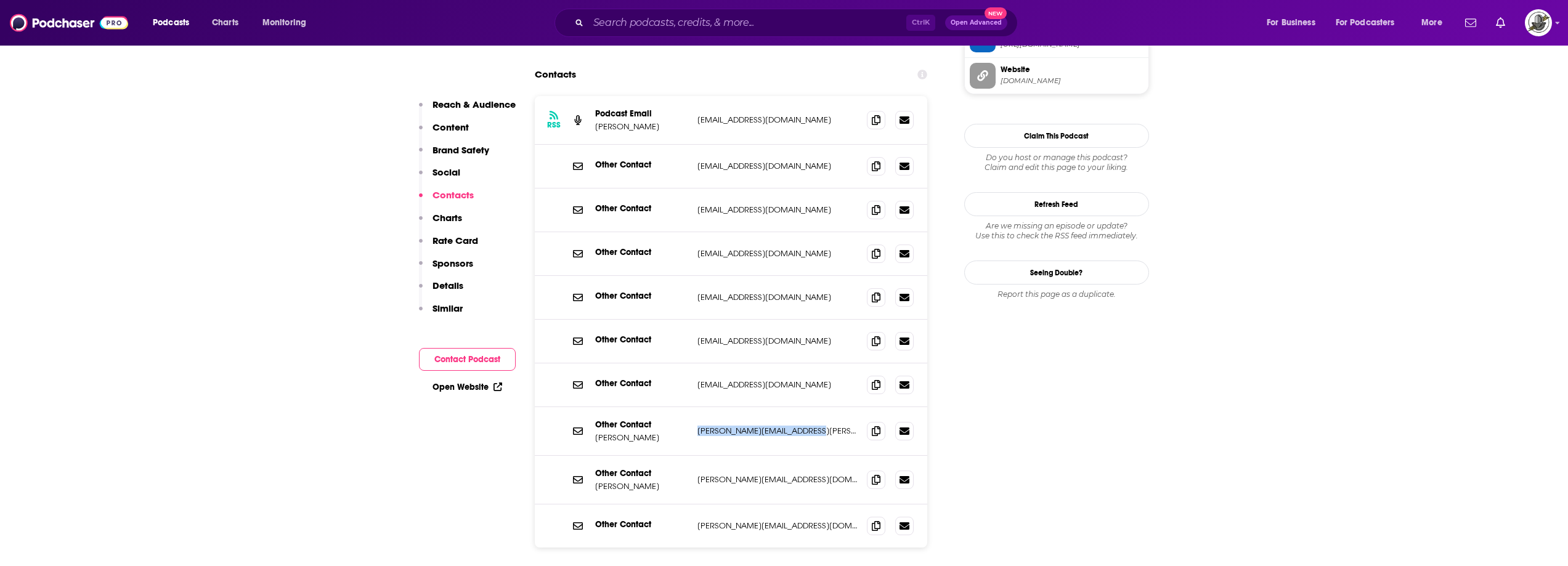
drag, startPoint x: 696, startPoint y: 372, endPoint x: 810, endPoint y: 369, distance: 114.0
click at [810, 407] on div "Other Contact [PERSON_NAME] [PERSON_NAME][EMAIL_ADDRESS][PERSON_NAME][DOMAIN_NA…" at bounding box center [732, 432] width 393 height 48
copy p "[PERSON_NAME][EMAIL_ADDRESS][PERSON_NAME][DOMAIN_NAME]"
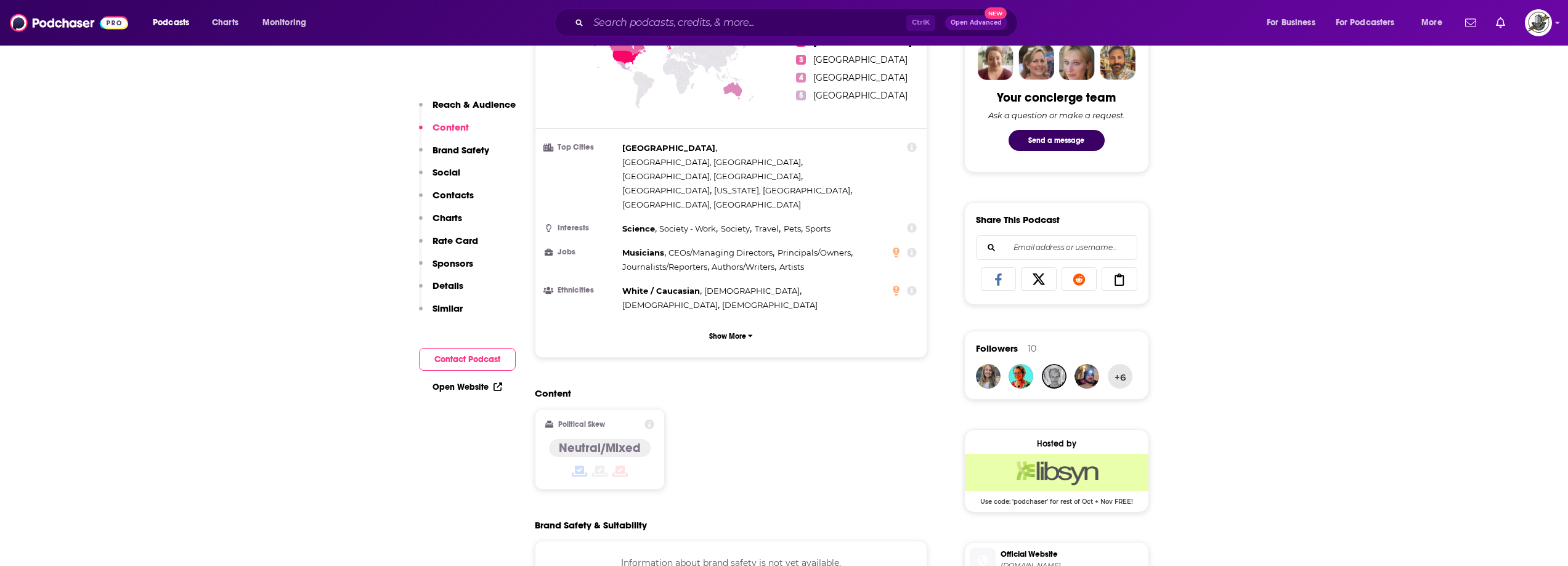
scroll to position [924, 0]
